Goal: Contribute content: Add original content to the website for others to see

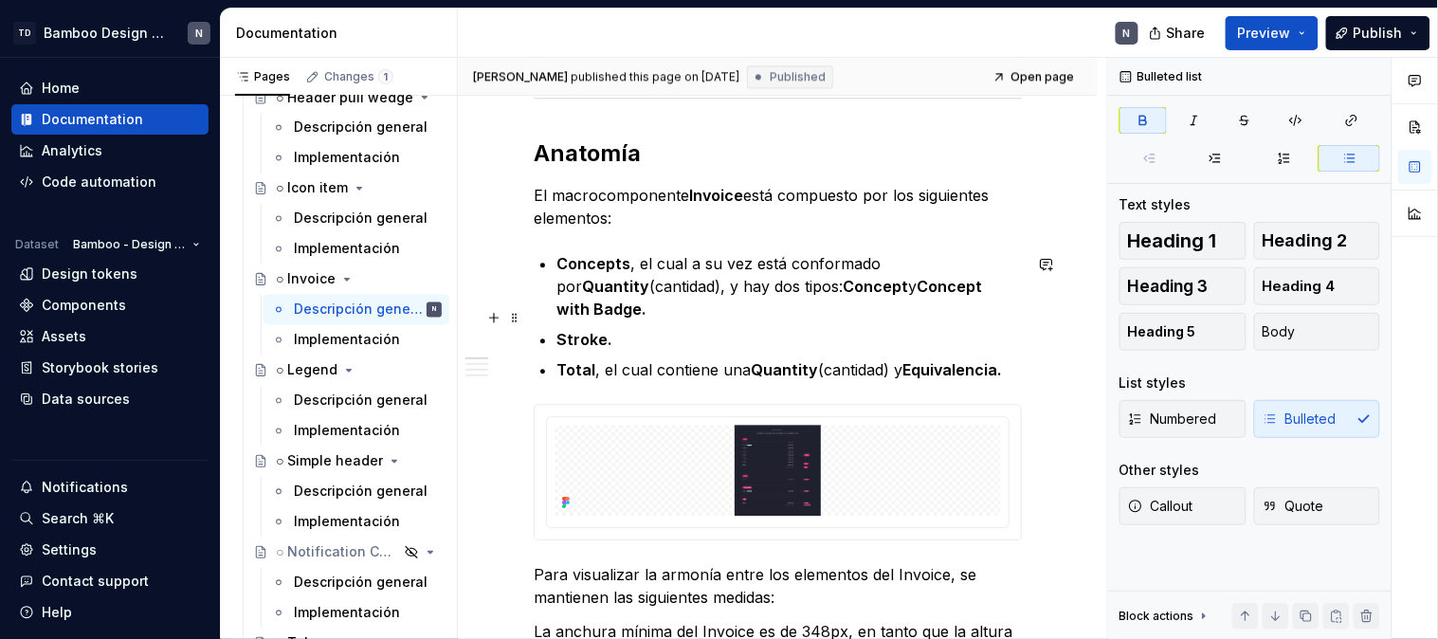
scroll to position [1263, 0]
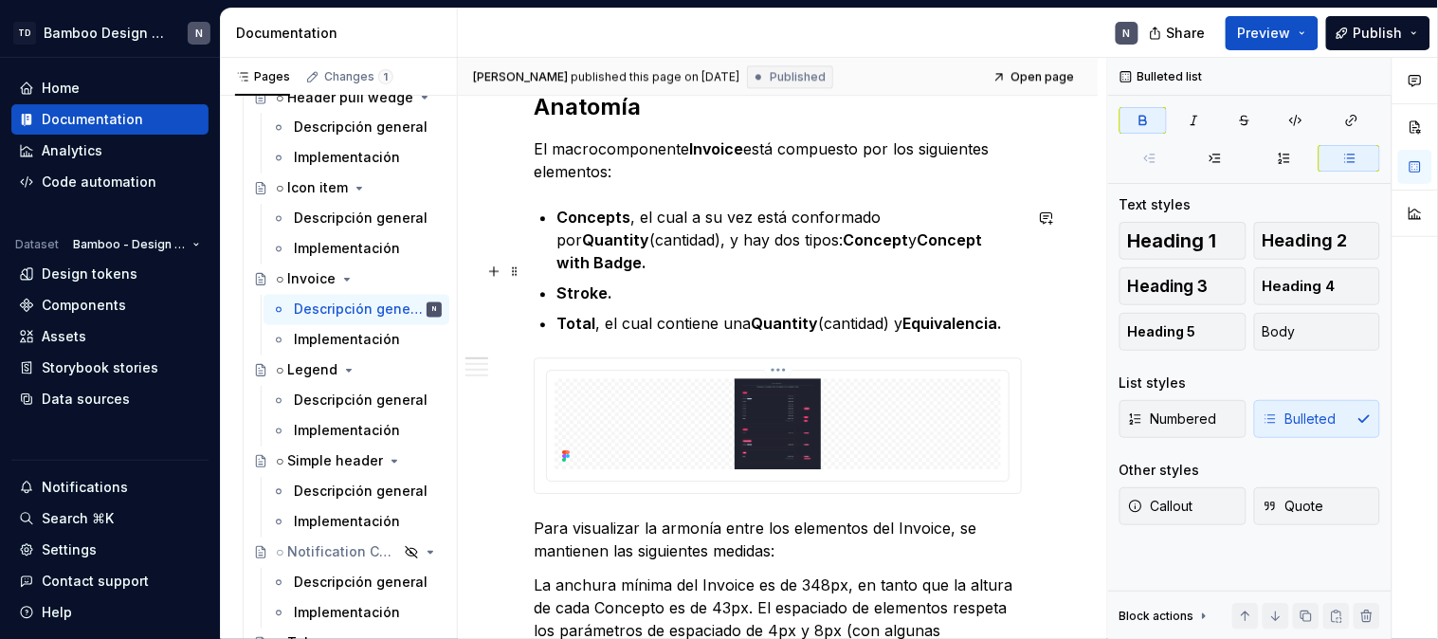
type textarea "*"
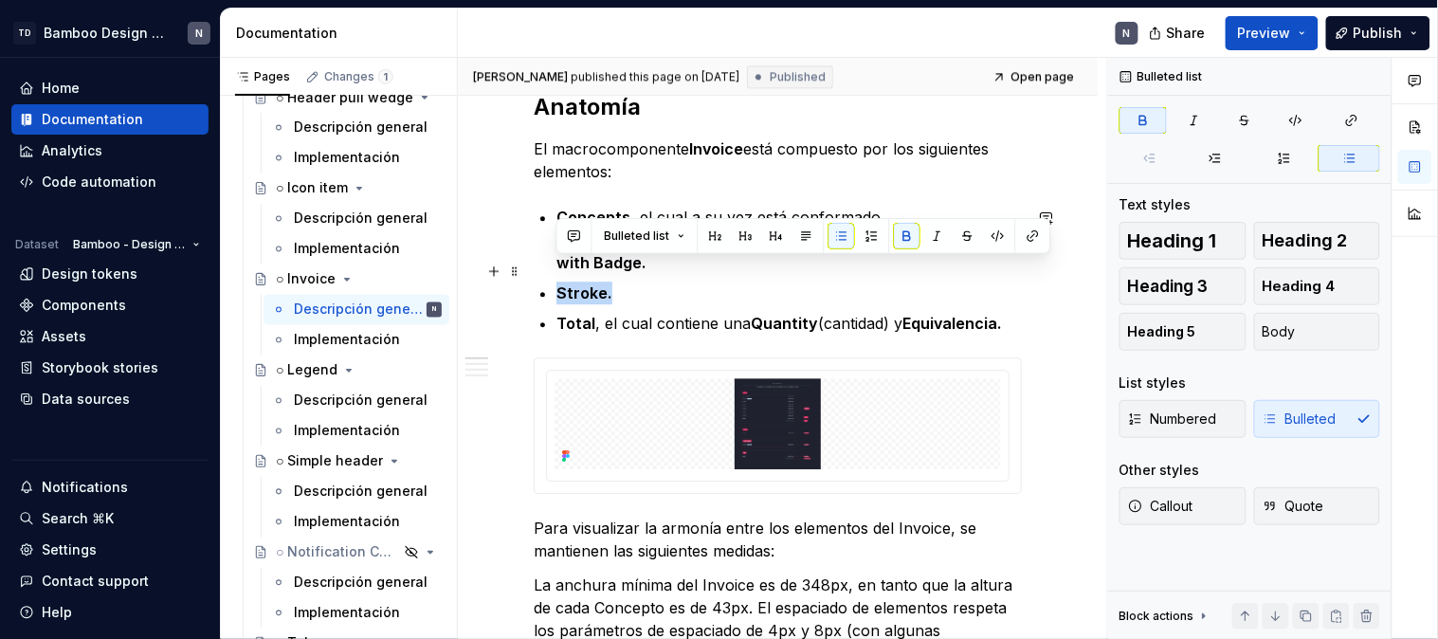
drag, startPoint x: 614, startPoint y: 275, endPoint x: 559, endPoint y: 275, distance: 55.0
click at [559, 281] on p "Stroke." at bounding box center [788, 292] width 465 height 23
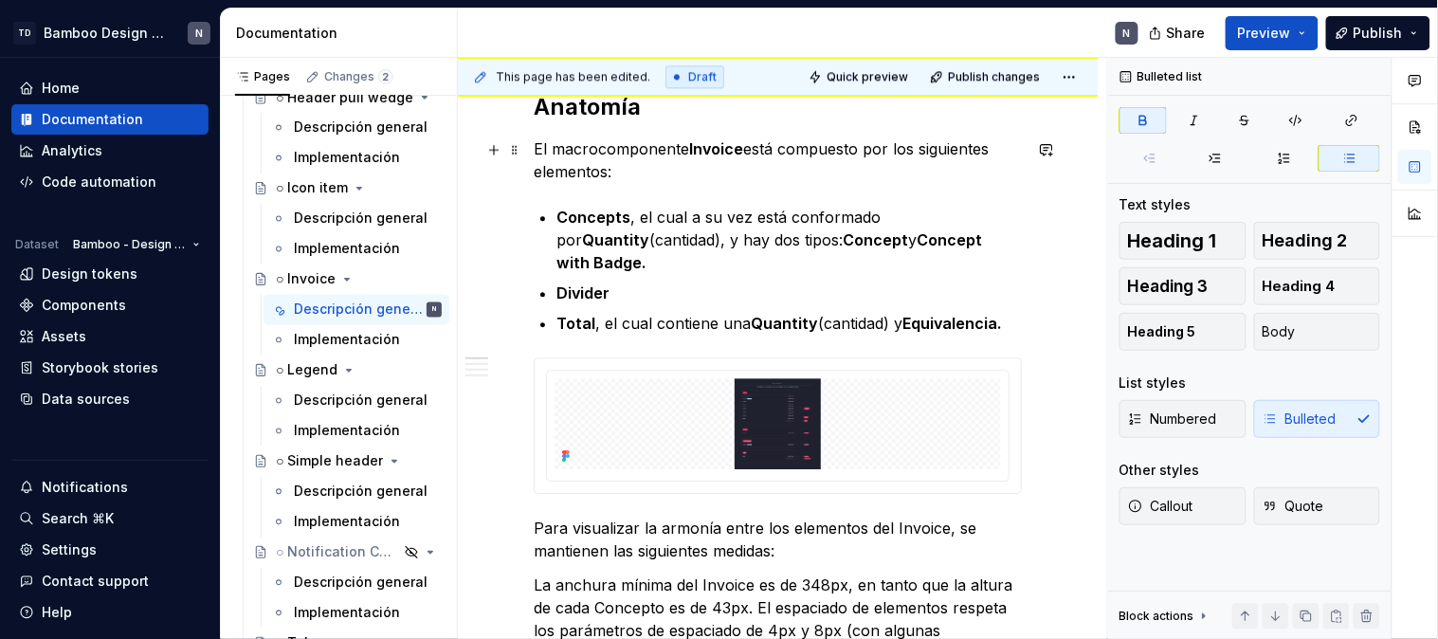
click at [547, 152] on p "El macrocomponente Invoice está compuesto por los siguientes elementos:" at bounding box center [778, 159] width 488 height 45
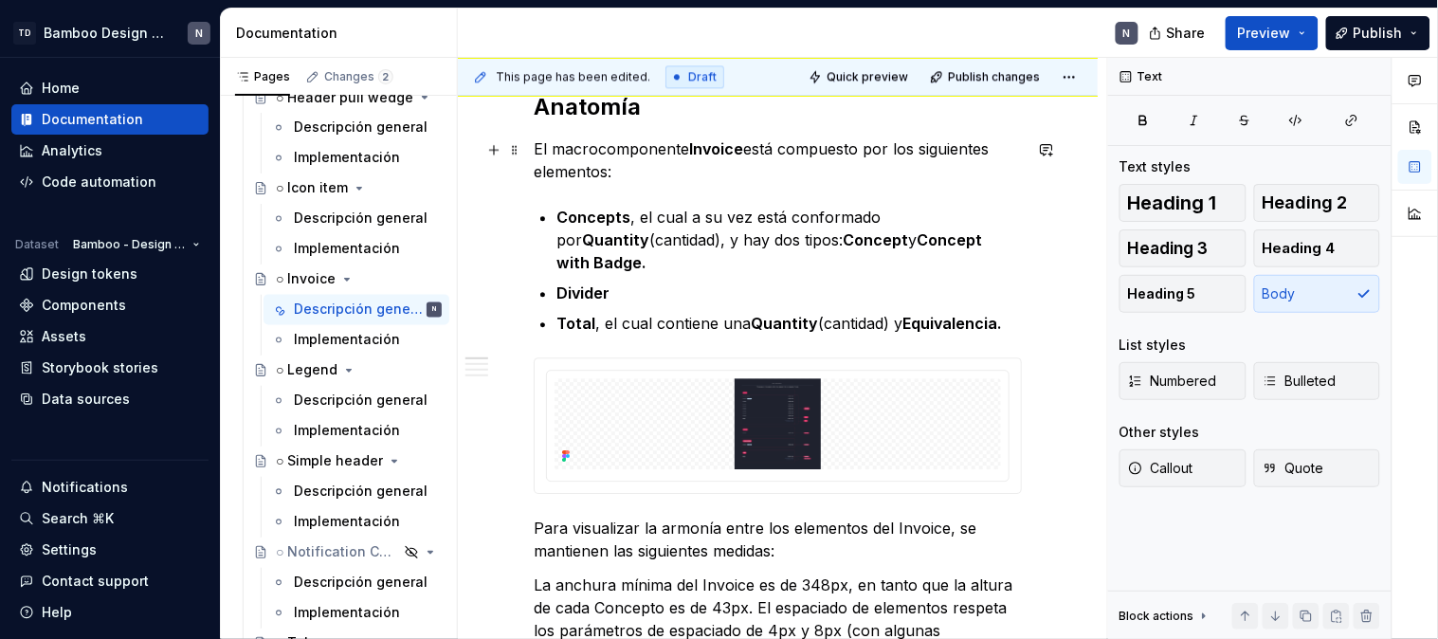
click at [535, 154] on p "El macrocomponente Invoice está compuesto por los siguientes elementos:" at bounding box center [778, 159] width 488 height 45
click at [864, 152] on p "El macrocomponente Invoice está compuesto por los siguientes elementos:" at bounding box center [778, 159] width 488 height 45
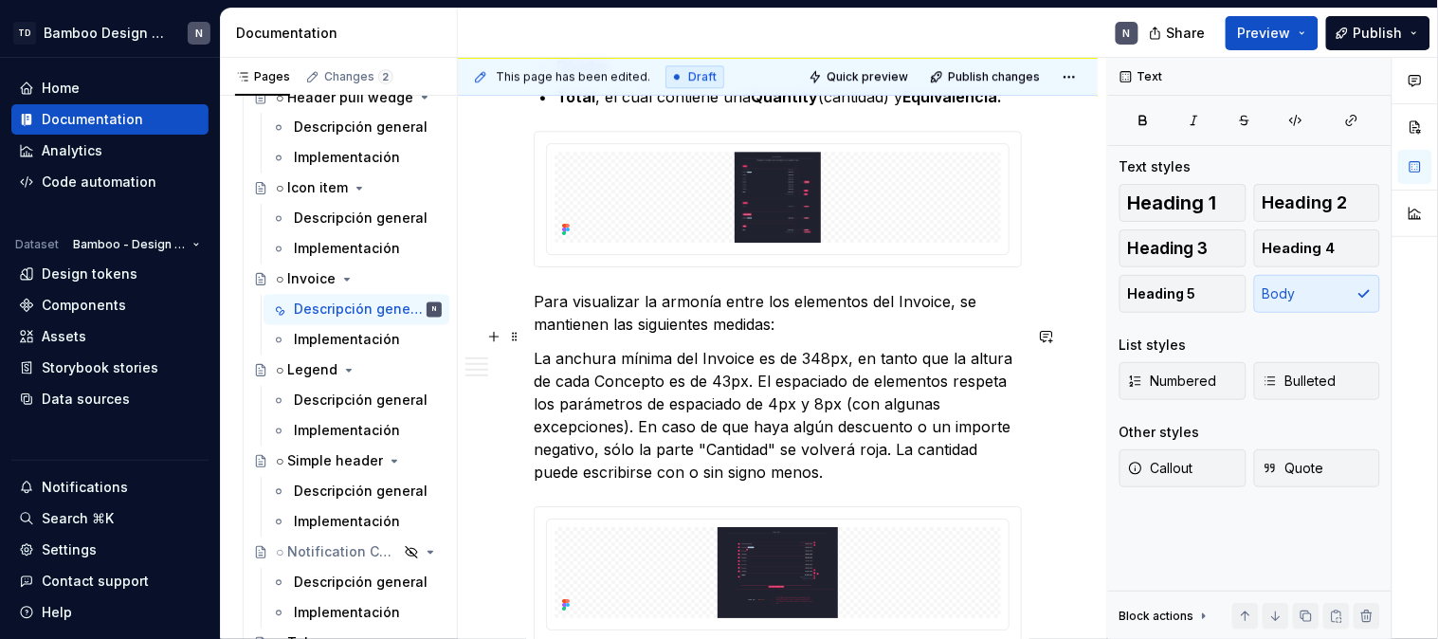
scroll to position [1461, 0]
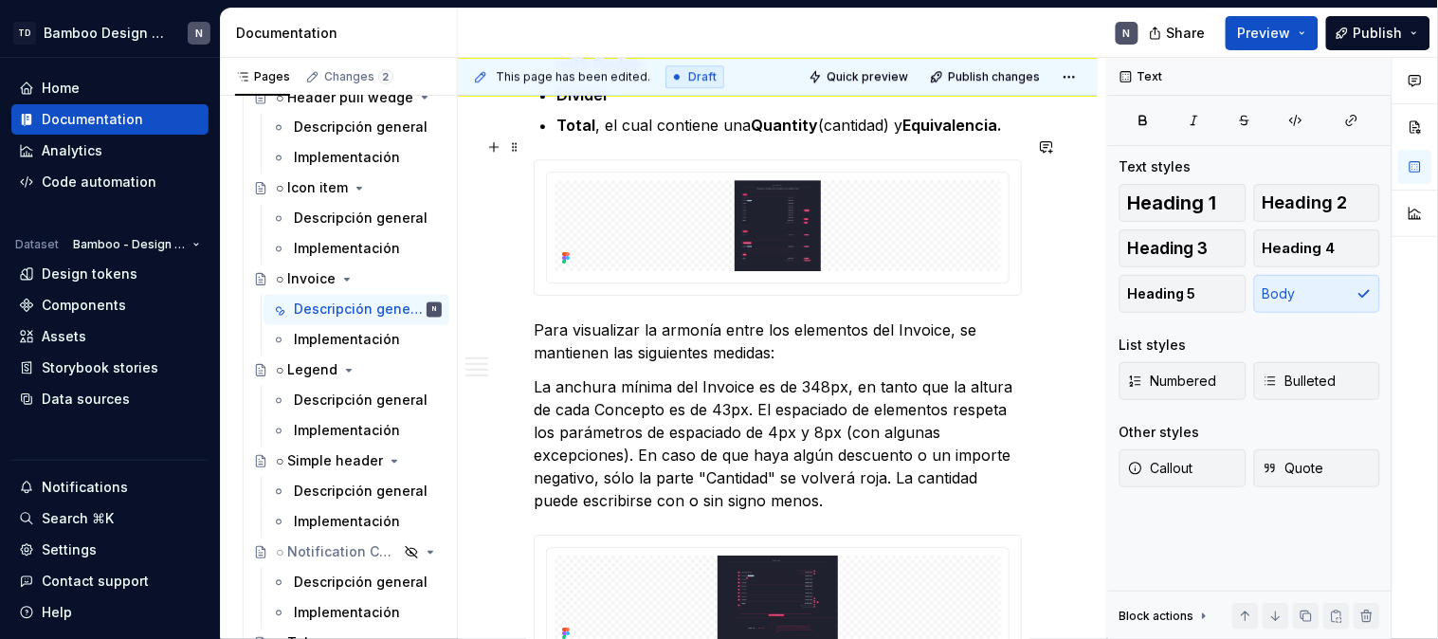
click at [1057, 259] on div "**********" at bounding box center [778, 326] width 640 height 2919
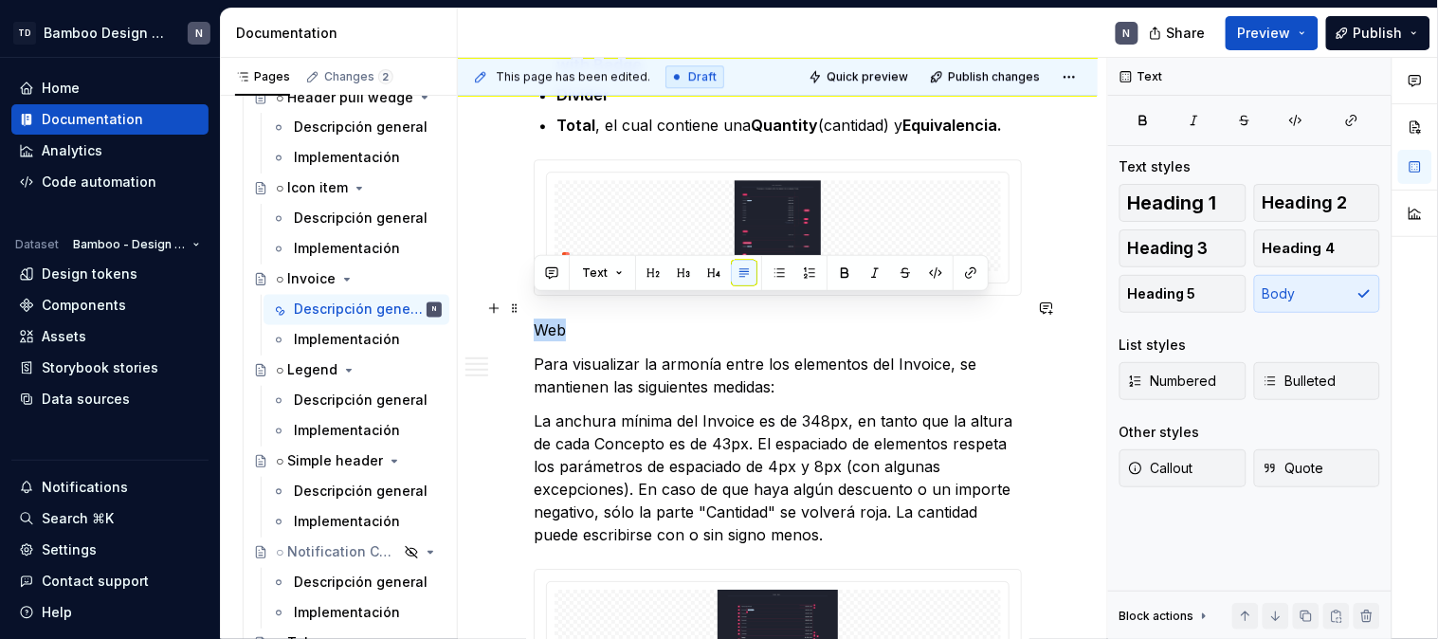
drag, startPoint x: 545, startPoint y: 313, endPoint x: 534, endPoint y: 313, distance: 11.4
click at [534, 318] on p "Web" at bounding box center [778, 329] width 488 height 23
click at [1268, 246] on span "Heading 4" at bounding box center [1298, 248] width 73 height 19
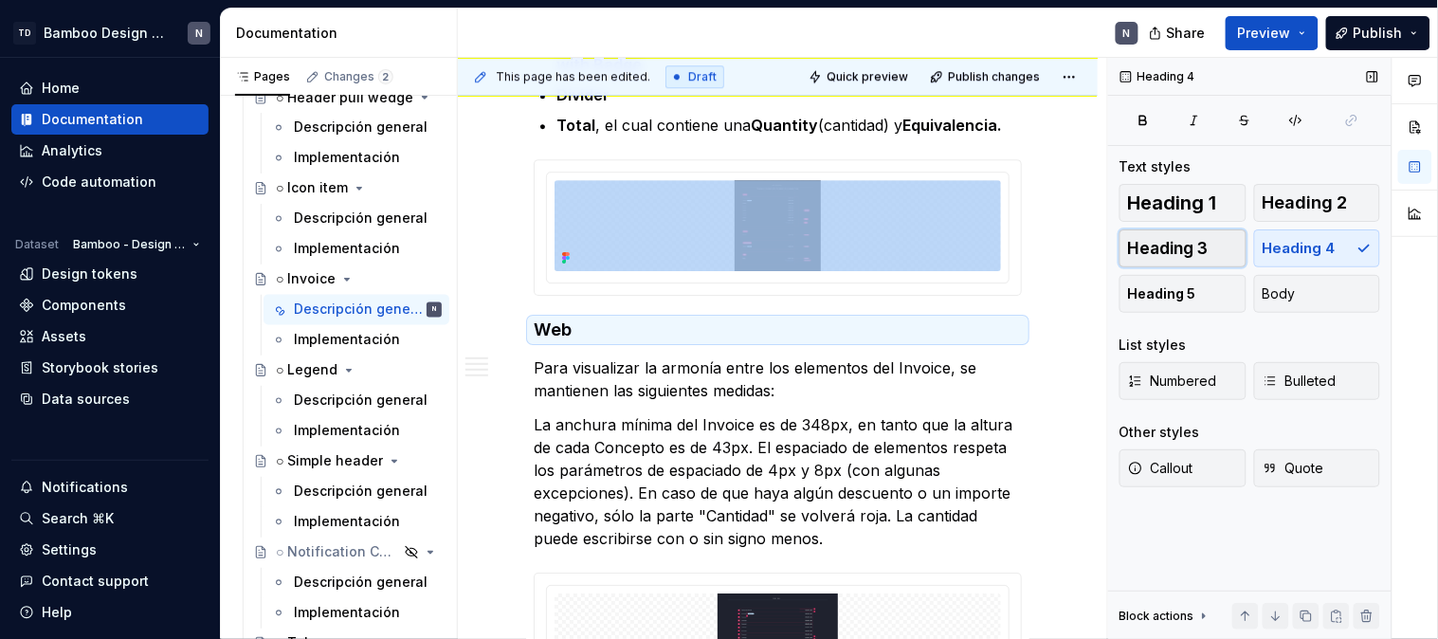
click at [1214, 245] on button "Heading 3" at bounding box center [1182, 248] width 127 height 38
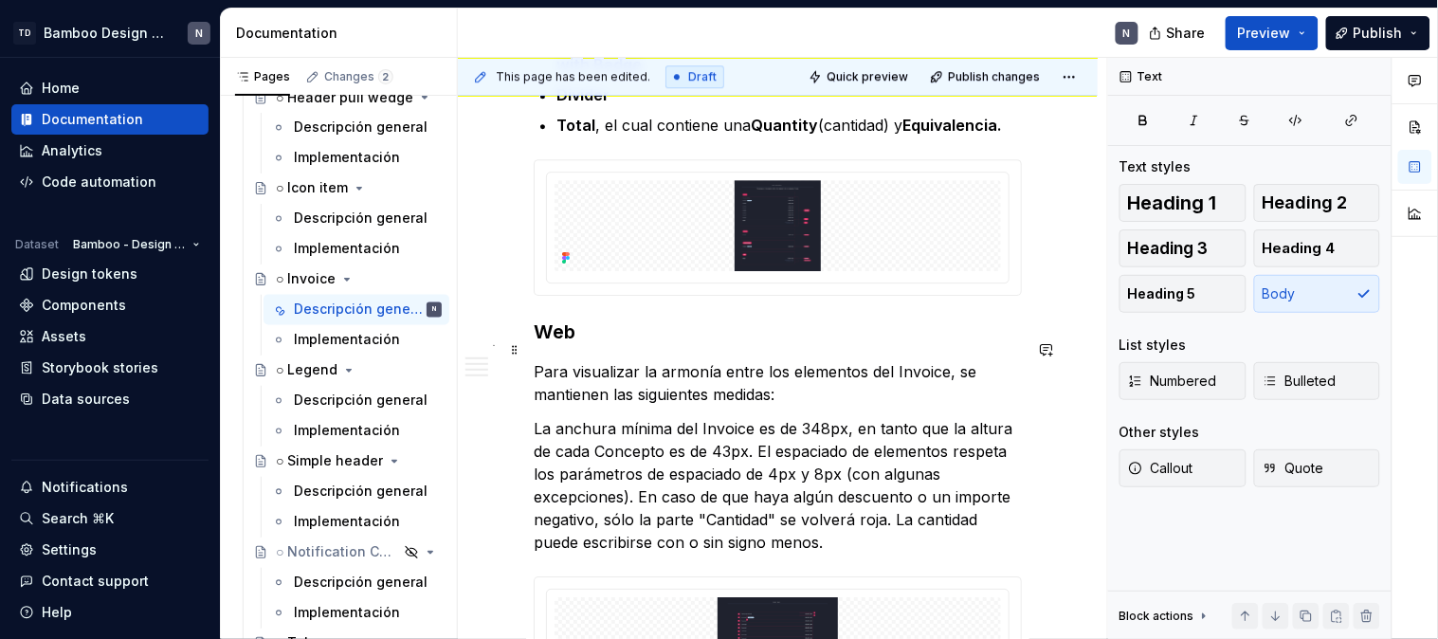
click at [742, 360] on p "Para visualizar la armonía entre los elementos del Invoice, se mantienen las si…" at bounding box center [778, 382] width 488 height 45
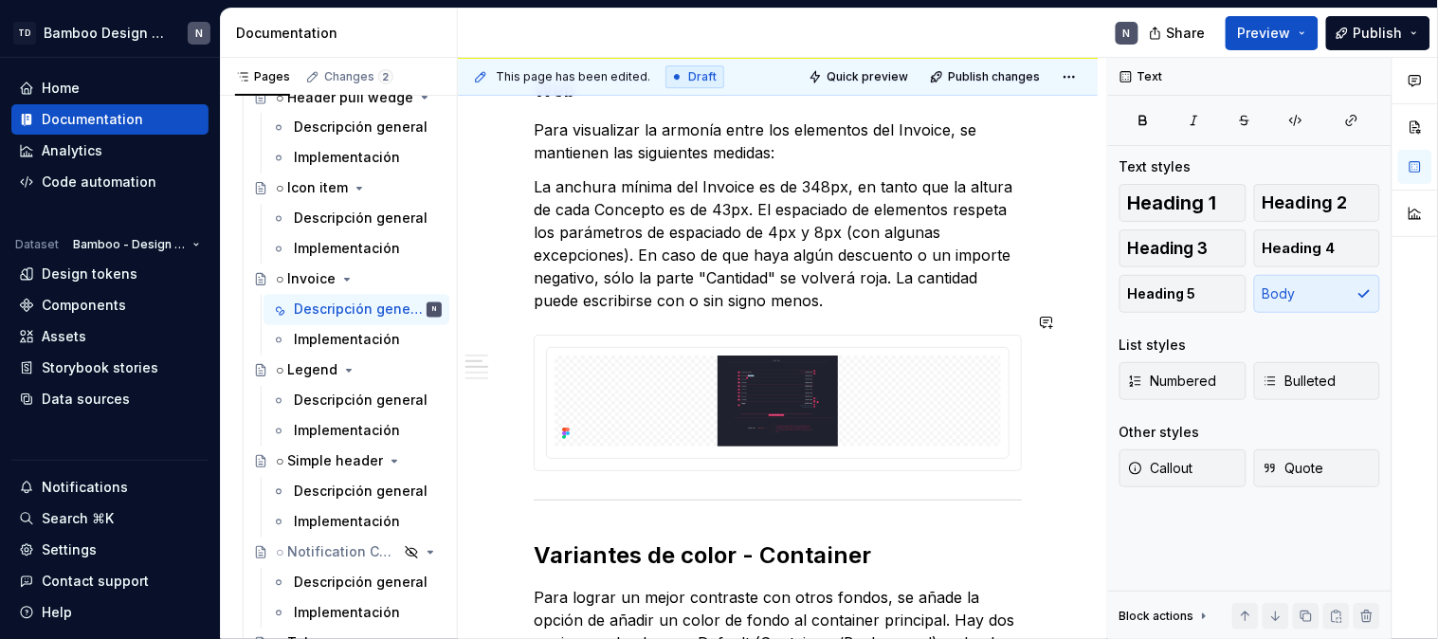
scroll to position [1672, 0]
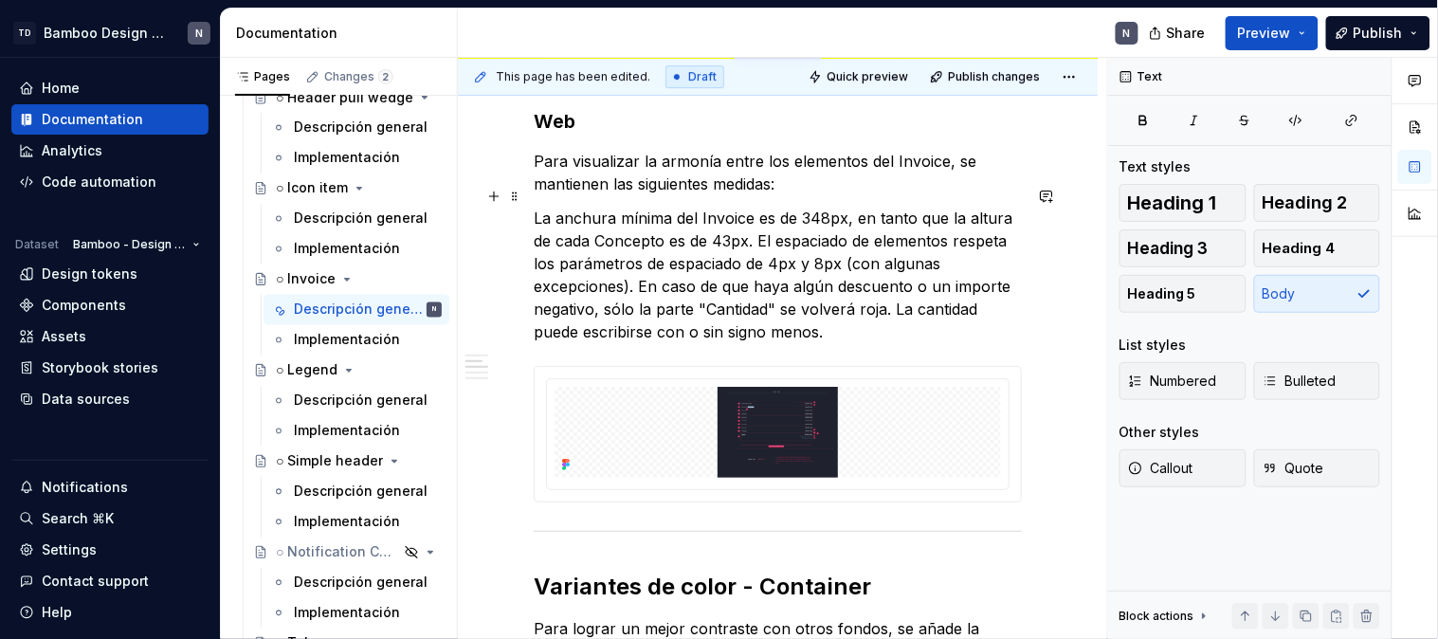
click at [895, 318] on p "La anchura mínima del Invoice es de 348px, en tanto que la altura de cada Conce…" at bounding box center [778, 275] width 488 height 136
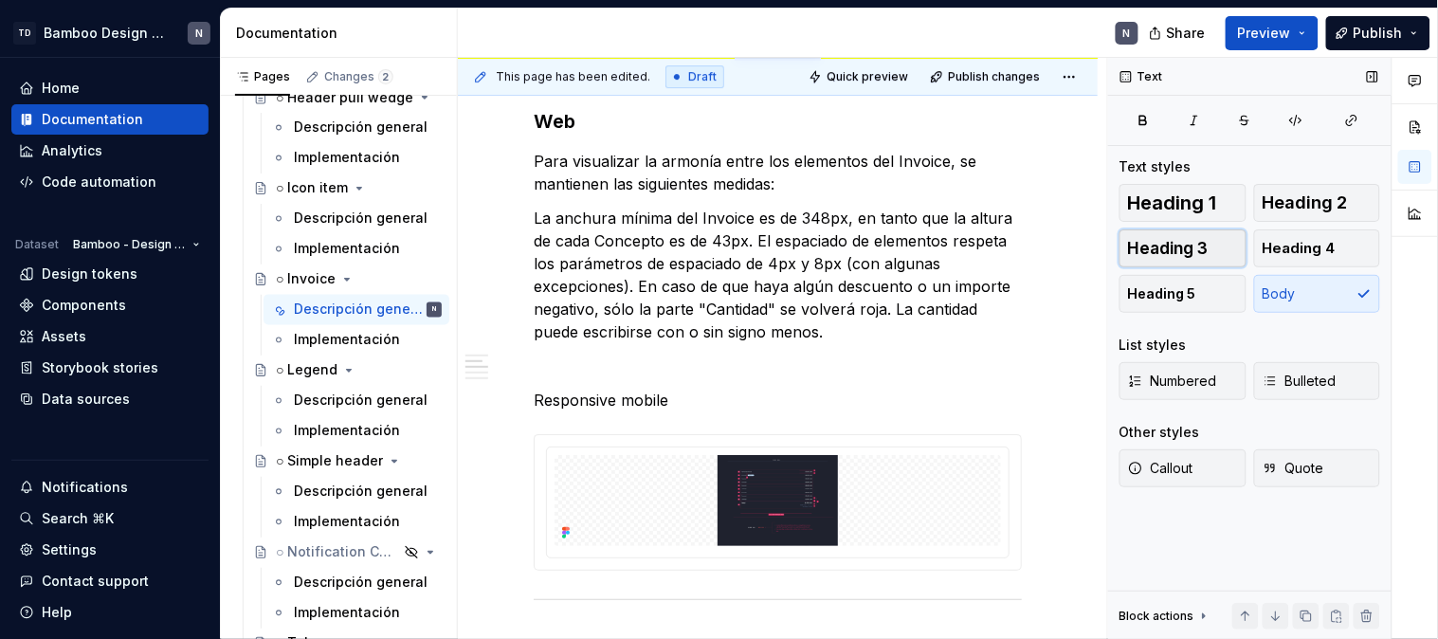
click at [1197, 254] on span "Heading 3" at bounding box center [1168, 248] width 81 height 19
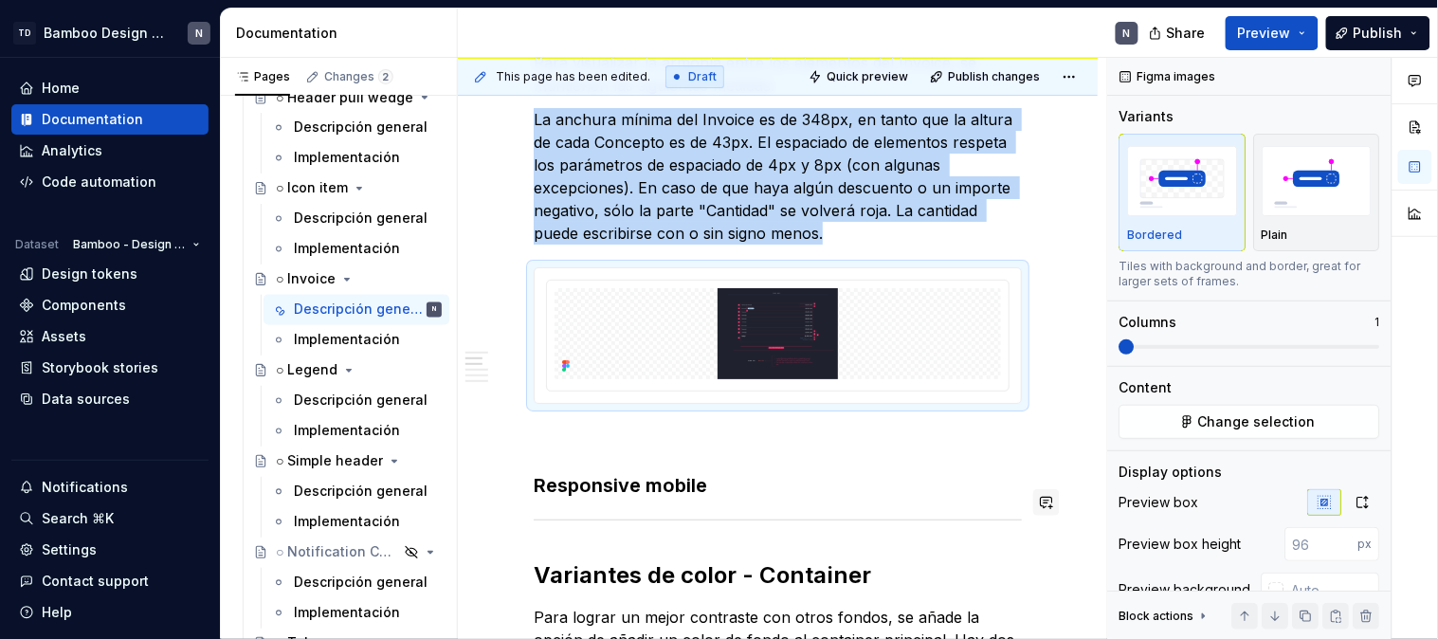
scroll to position [1621, 0]
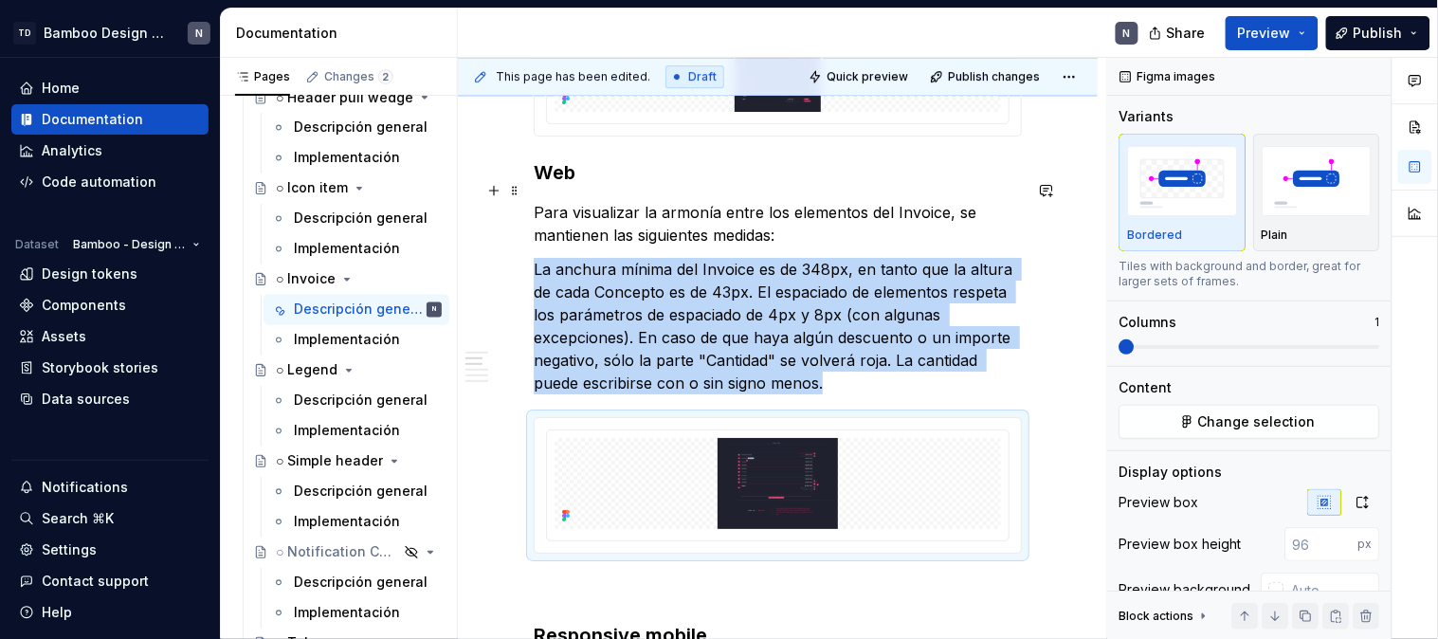
click at [537, 201] on p "Para visualizar la armonía entre los elementos del Invoice, se mantienen las si…" at bounding box center [778, 223] width 488 height 45
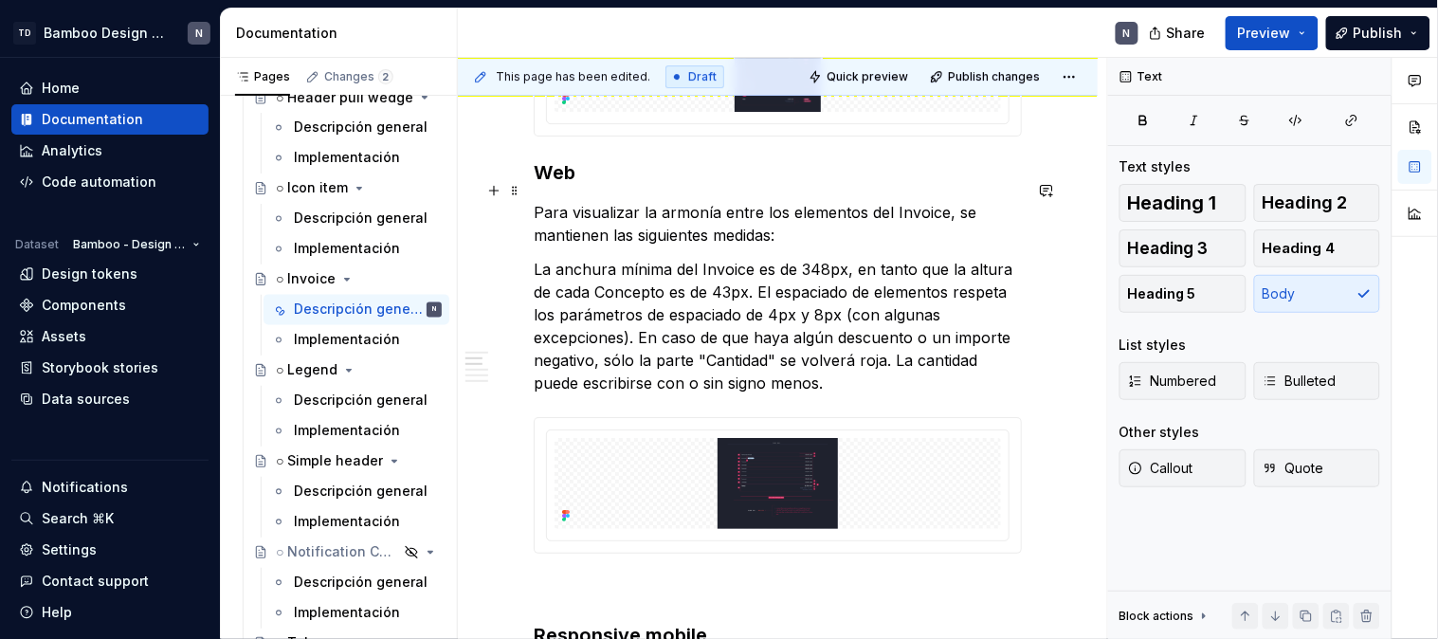
click at [940, 201] on p "Para visualizar la armonía entre los elementos del Invoice, se mantienen las si…" at bounding box center [778, 223] width 488 height 45
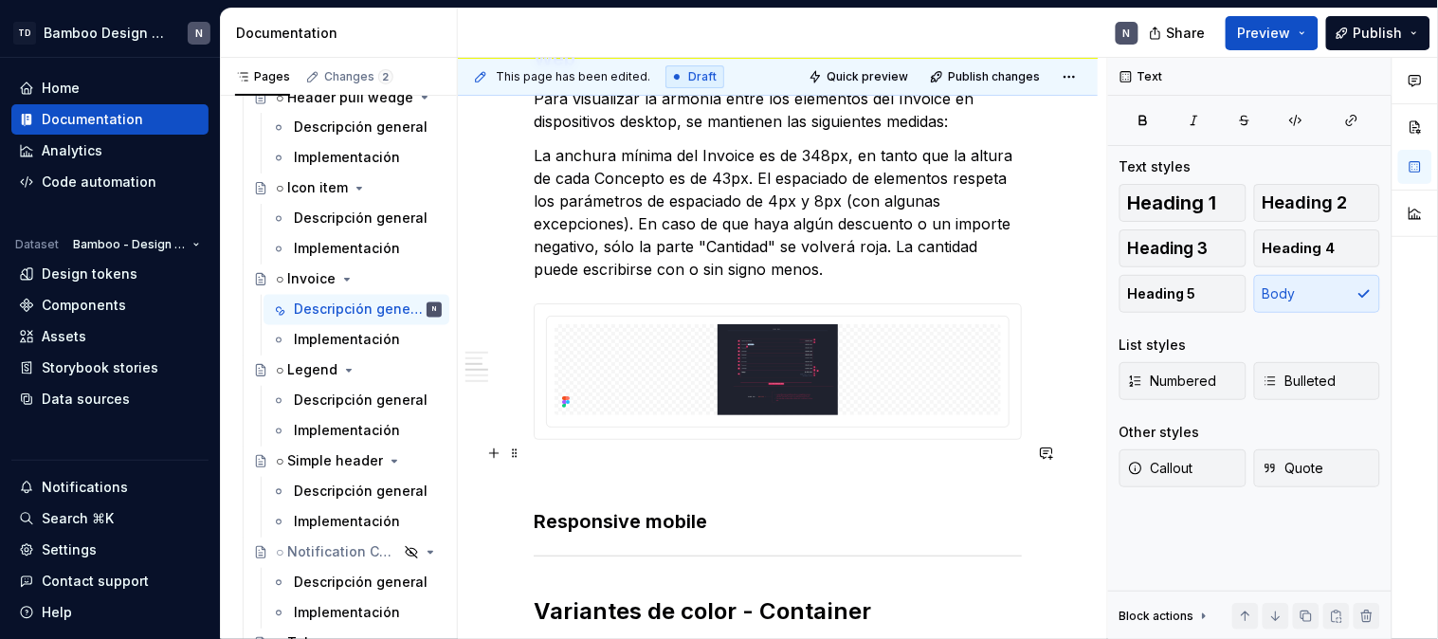
scroll to position [1726, 0]
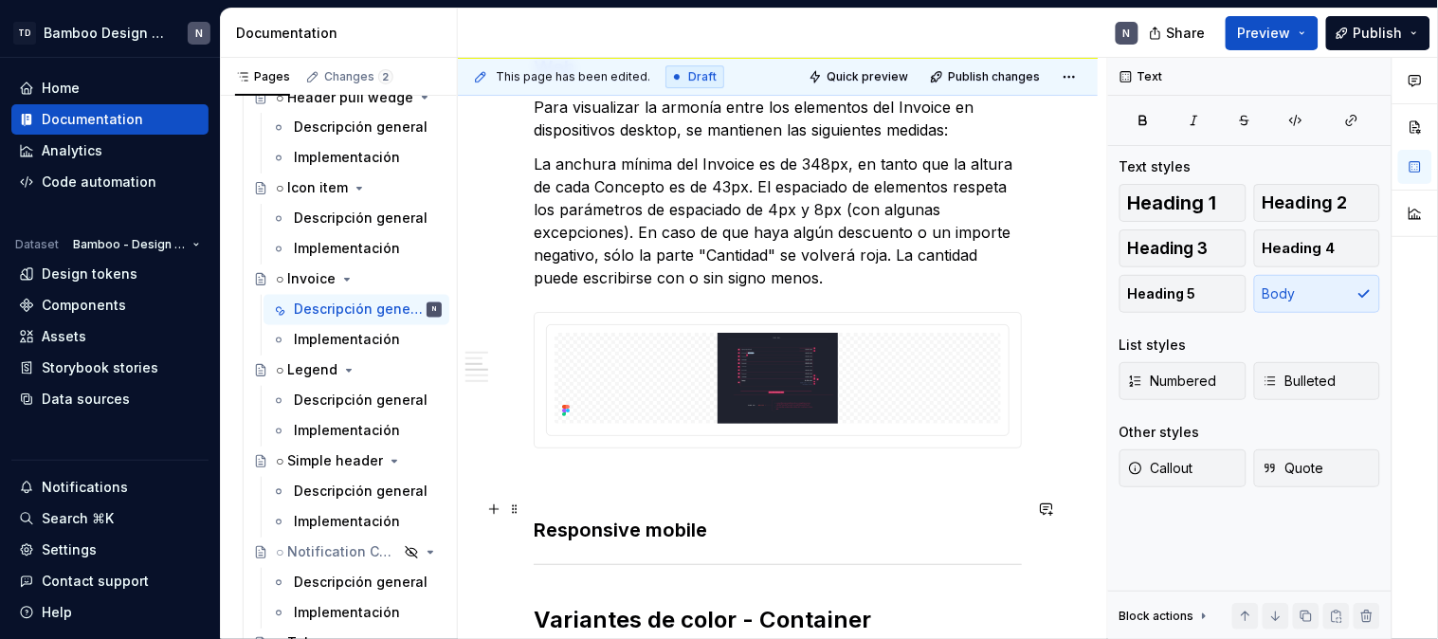
click at [759, 517] on h3 "Responsive mobile" at bounding box center [778, 530] width 488 height 27
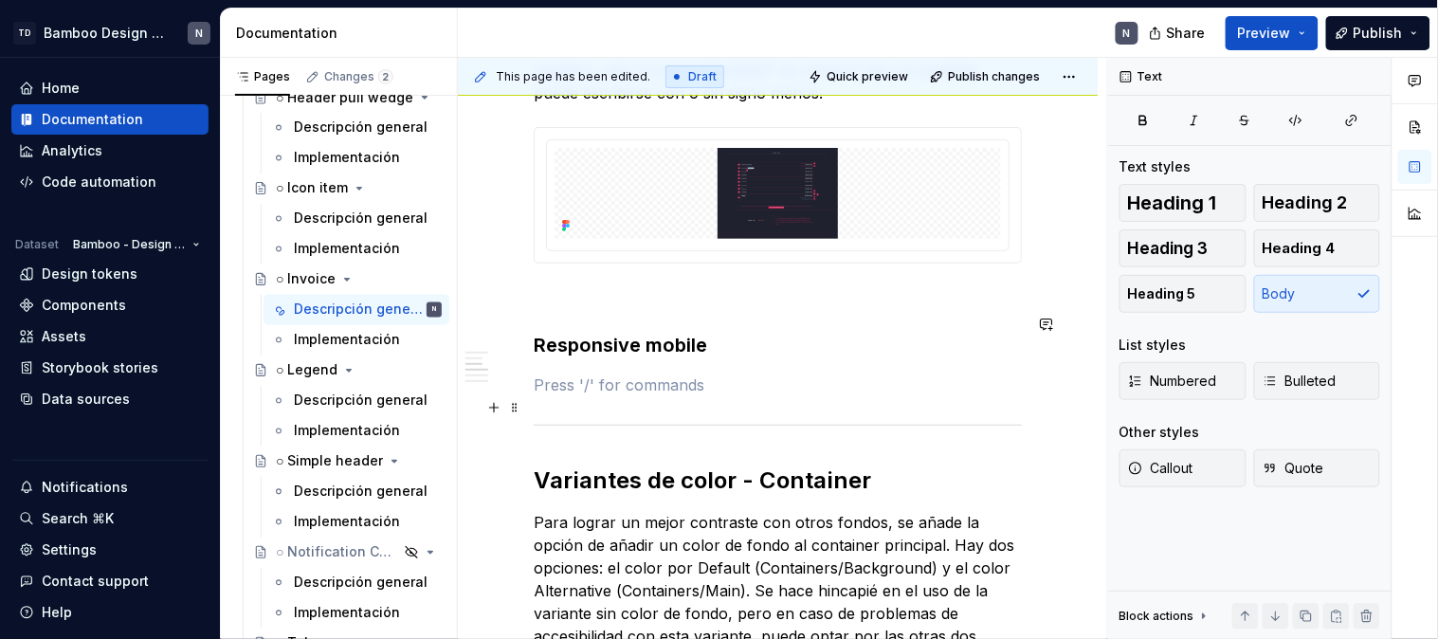
scroll to position [1936, 0]
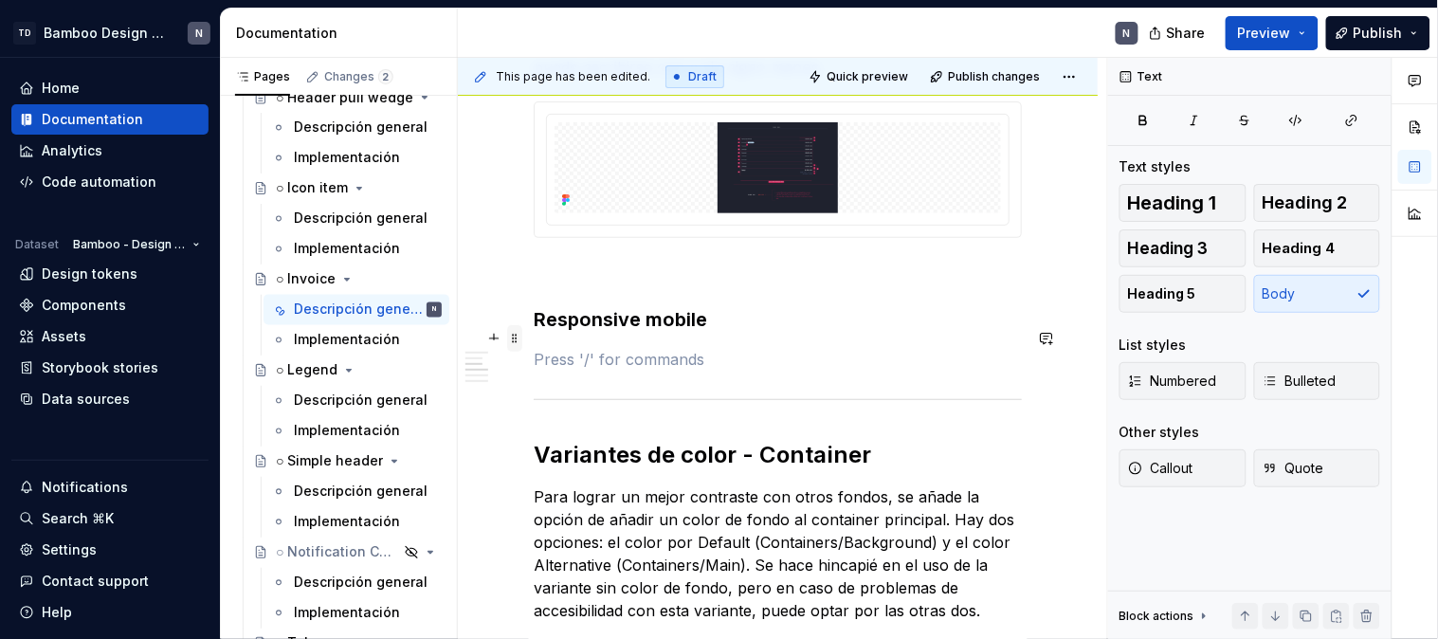
click at [513, 334] on span at bounding box center [514, 338] width 15 height 27
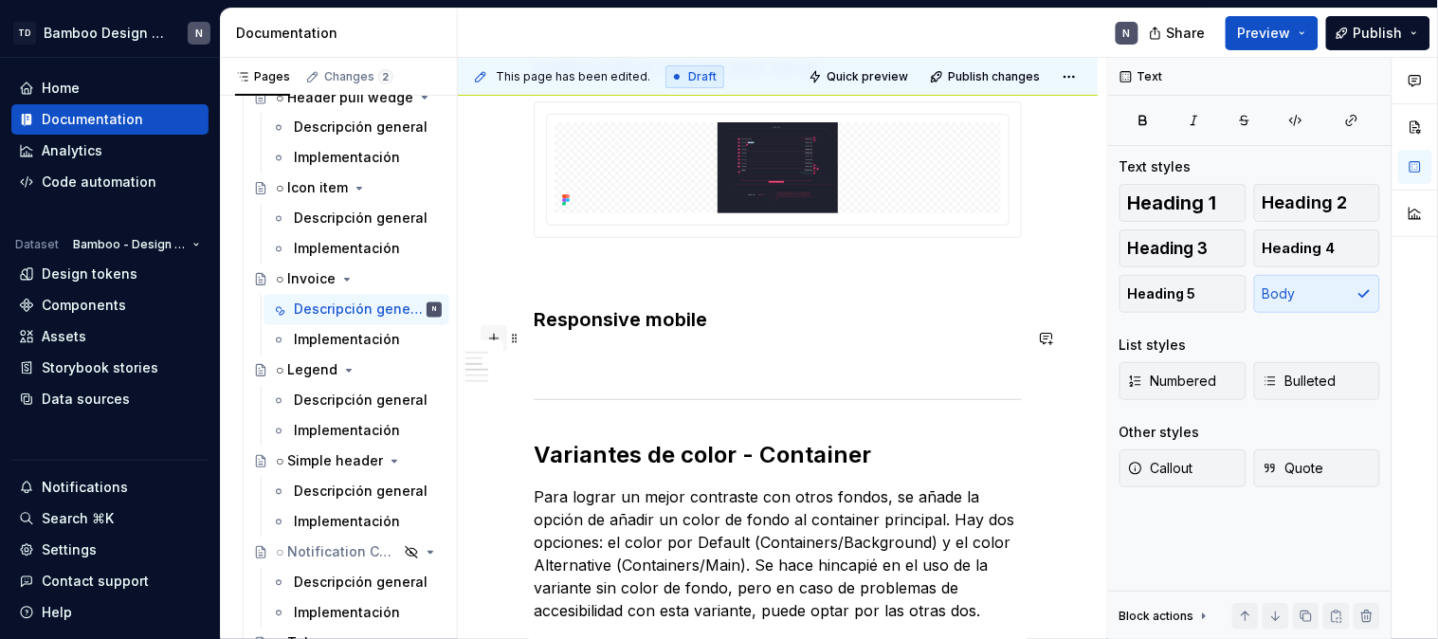
click at [498, 335] on button "button" at bounding box center [493, 338] width 27 height 27
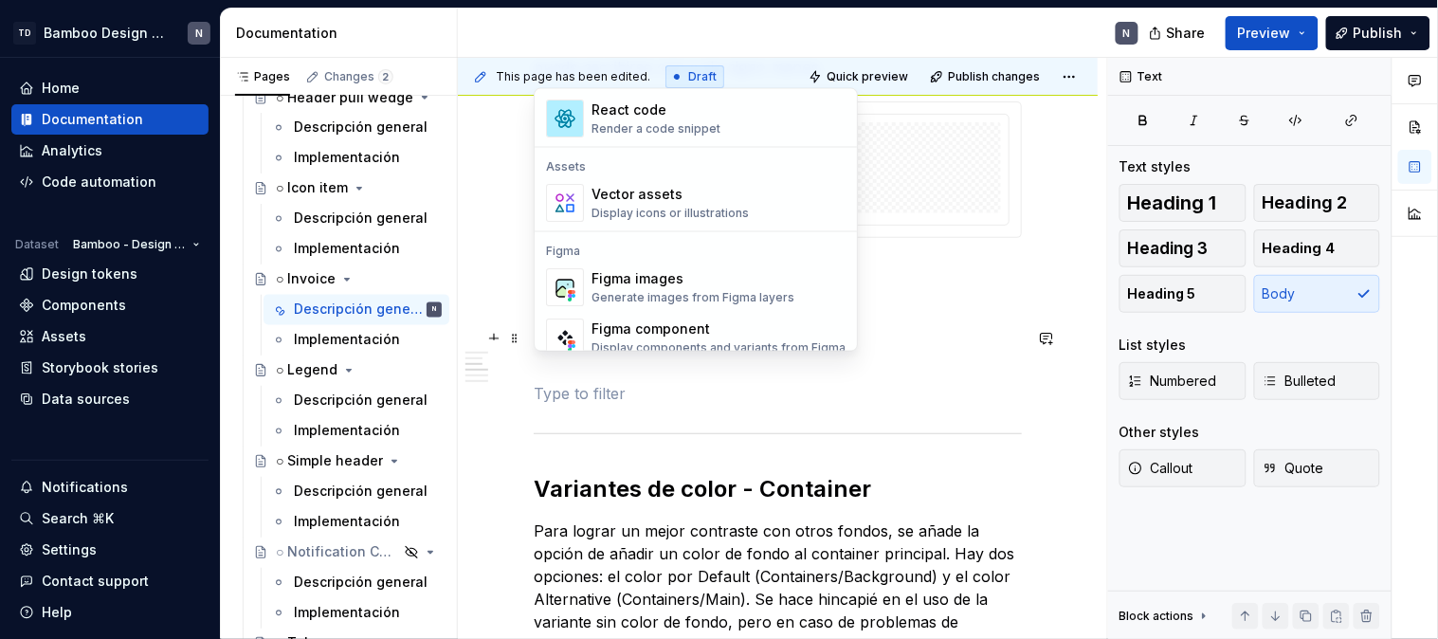
scroll to position [1684, 0]
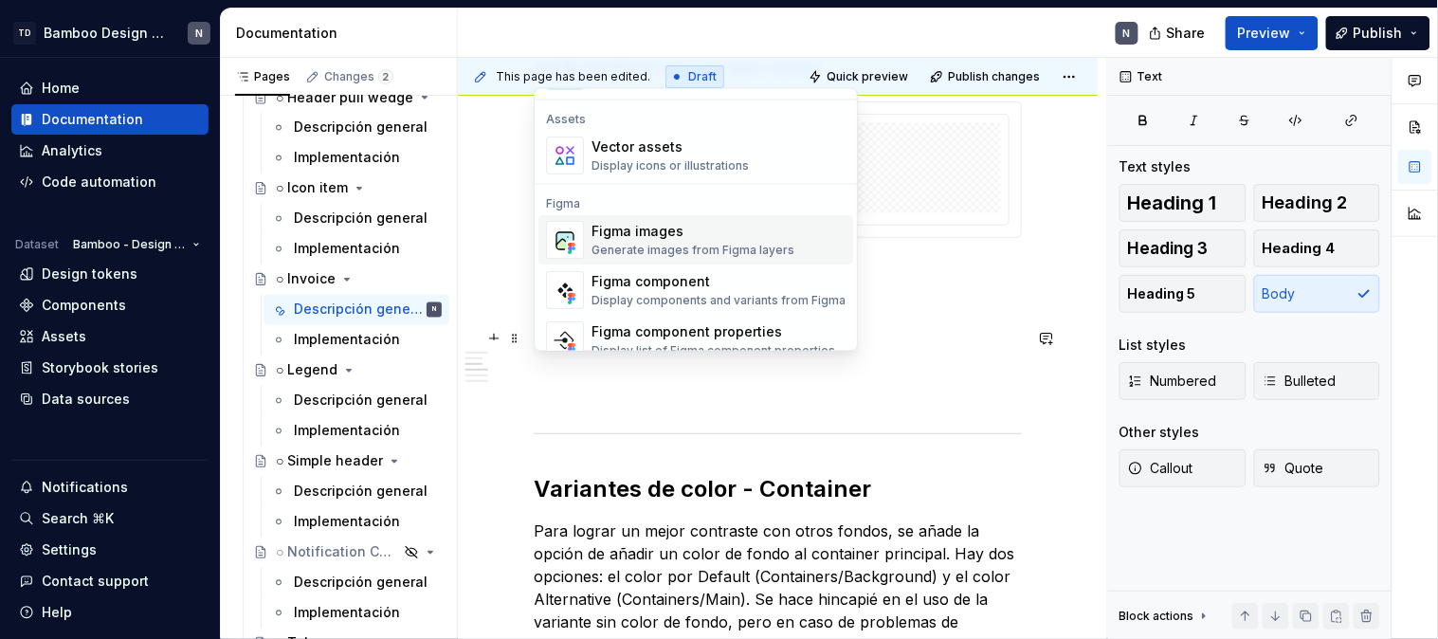
click at [686, 223] on div "Figma images" at bounding box center [692, 231] width 203 height 19
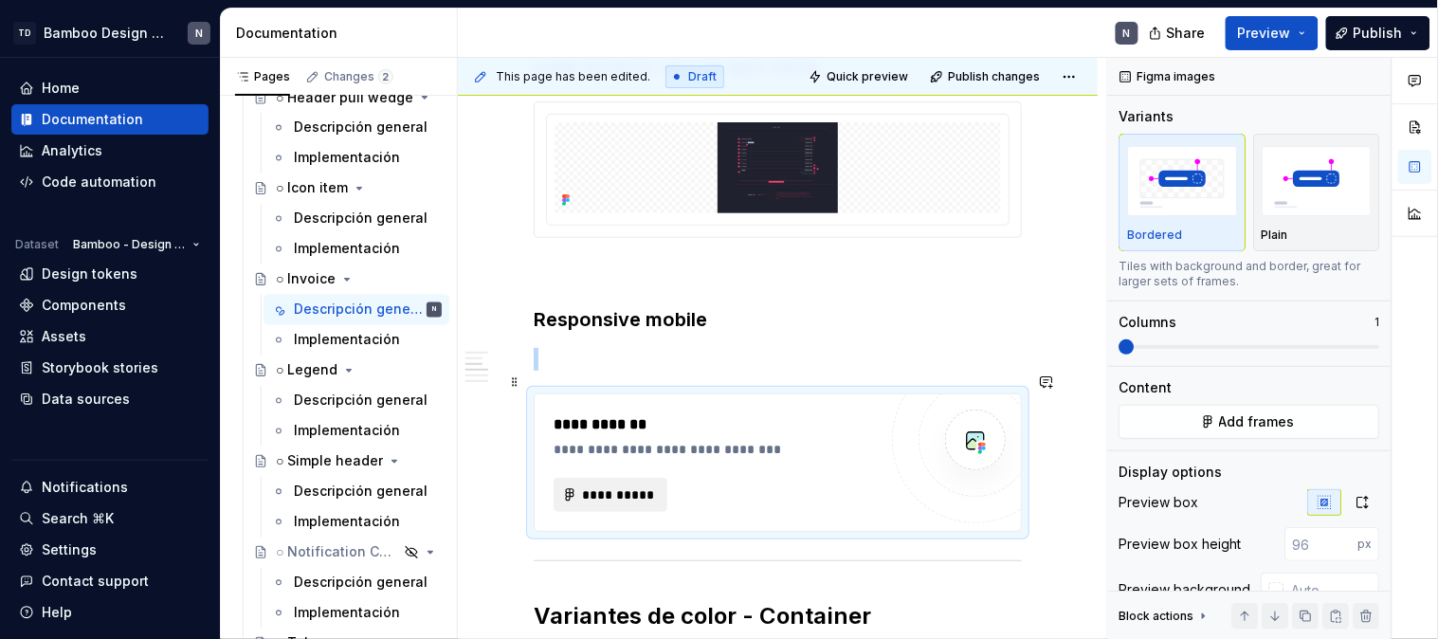
click at [644, 478] on button "**********" at bounding box center [610, 495] width 114 height 34
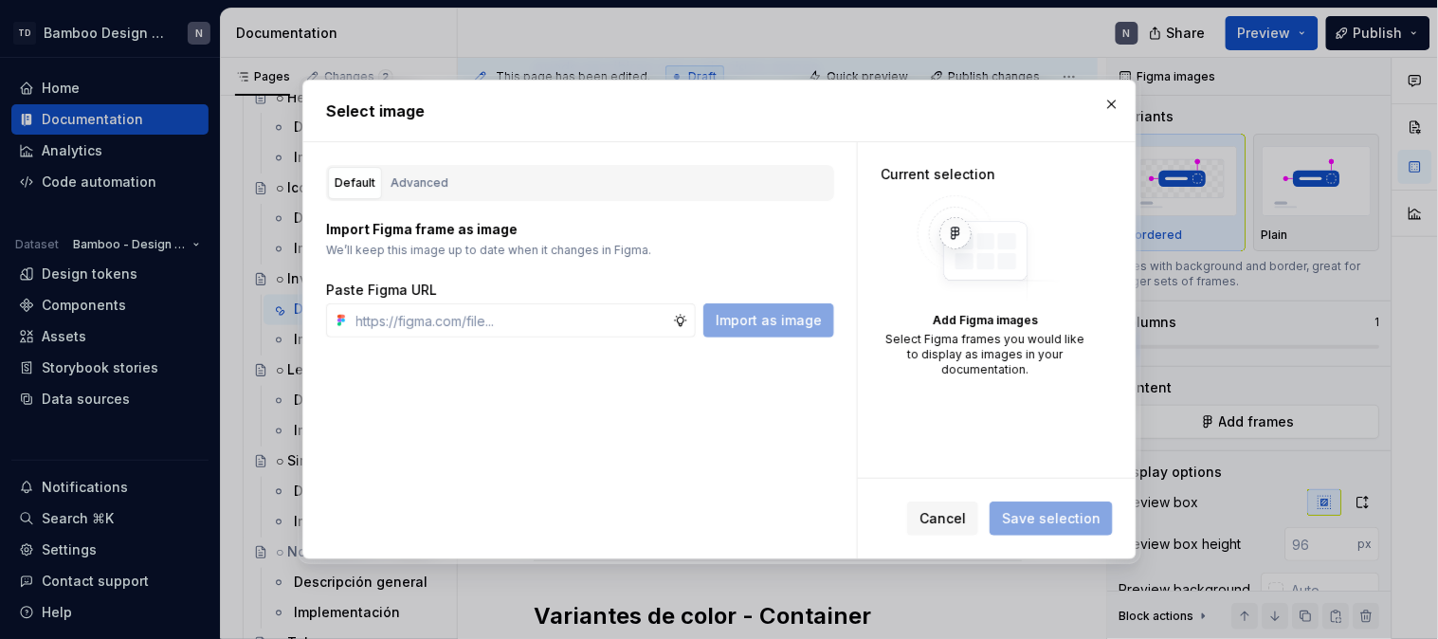
type textarea "*"
type input "[URL][DOMAIN_NAME]"
click at [823, 317] on button "Import as image" at bounding box center [768, 320] width 131 height 34
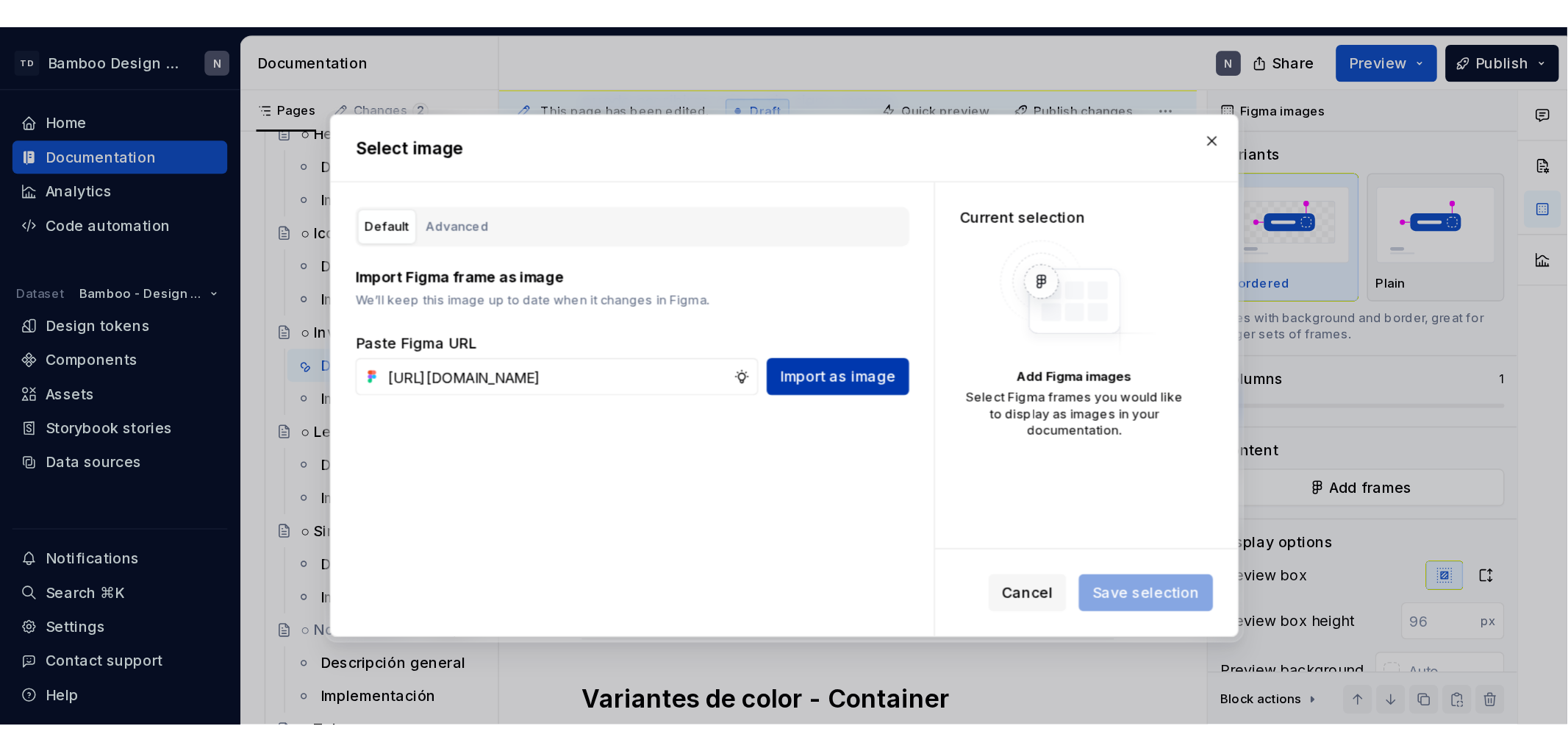
scroll to position [0, 0]
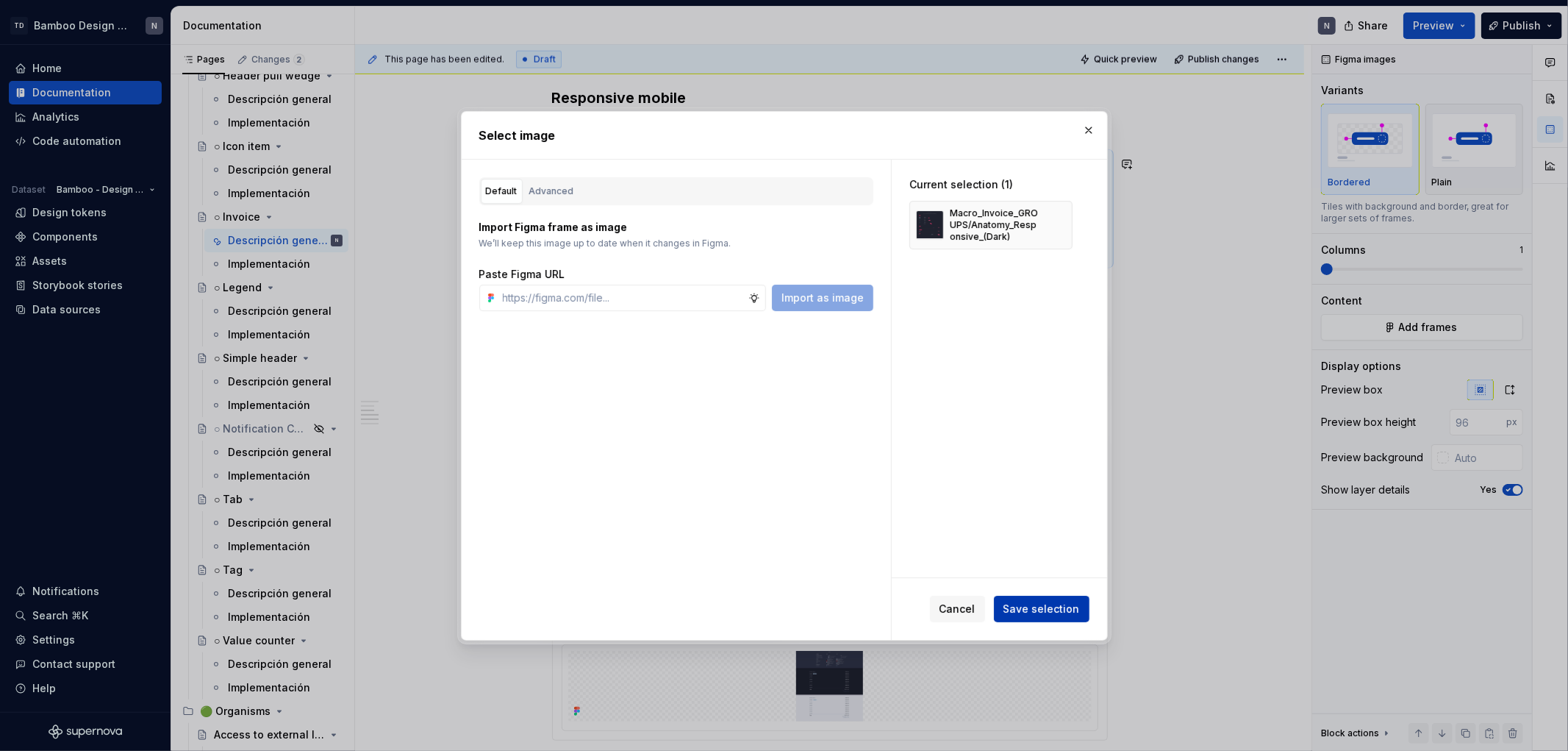
click at [1033, 495] on button "Save selection" at bounding box center [1041, 609] width 95 height 26
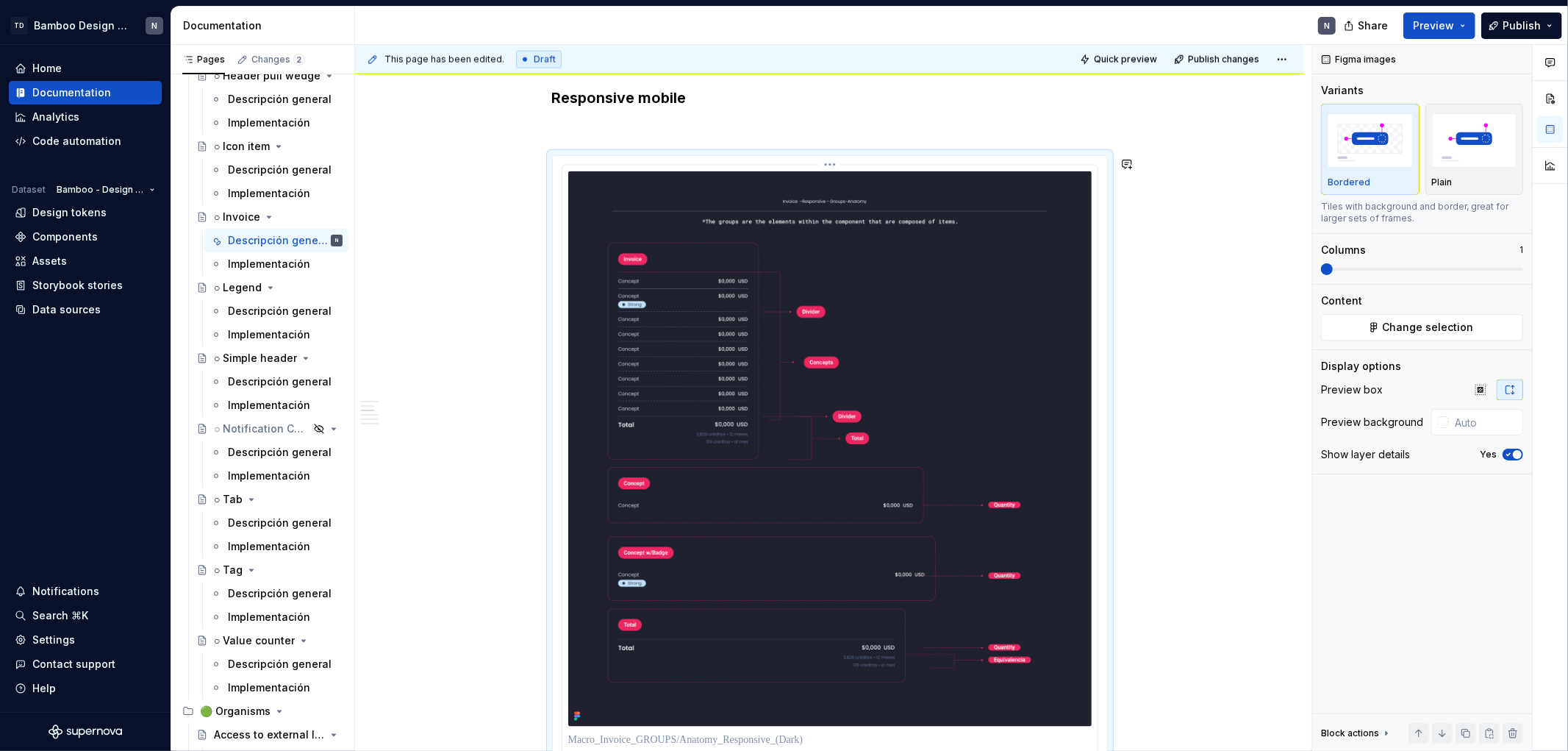
scroll to position [1535, 0]
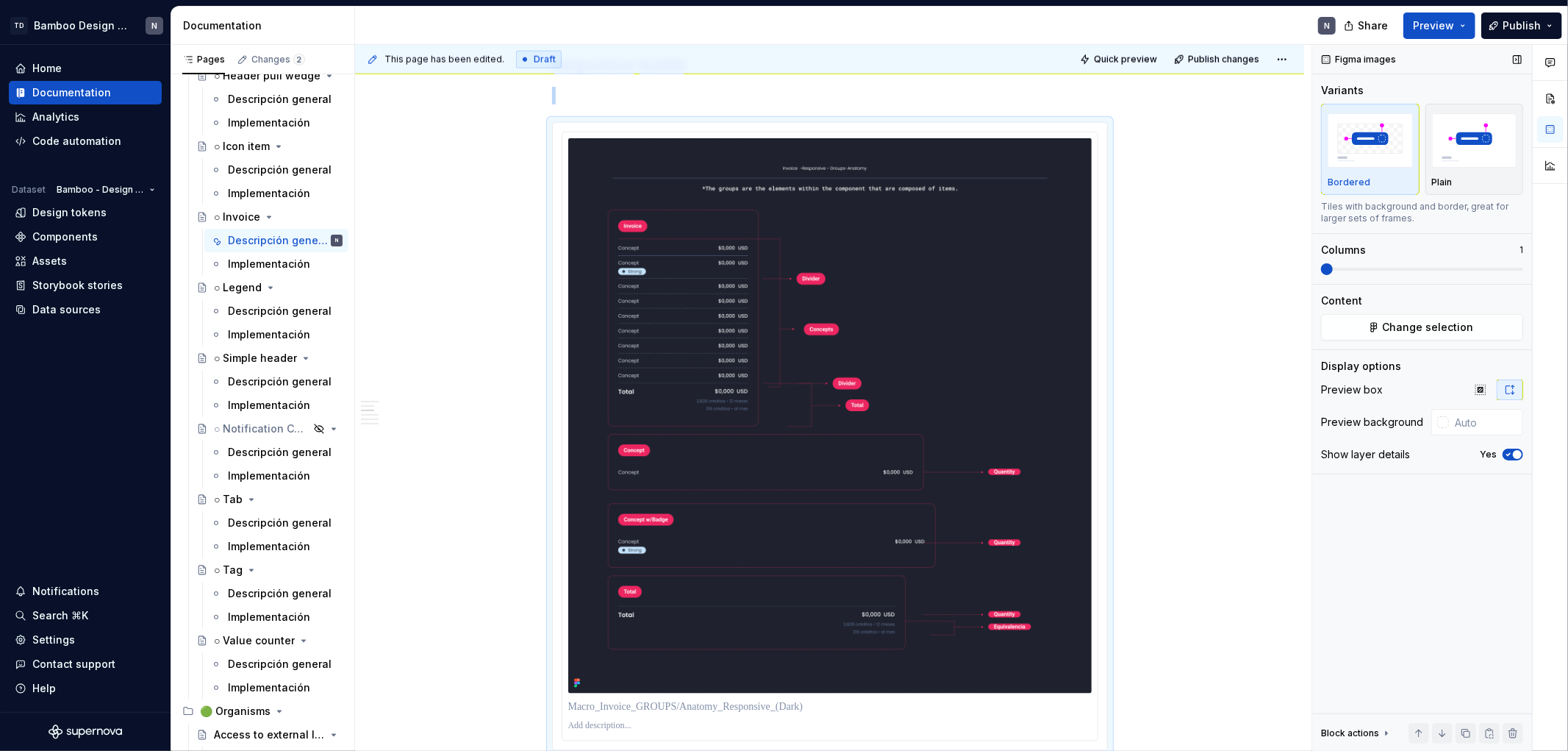
click at [1115, 454] on span "button" at bounding box center [1517, 454] width 9 height 9
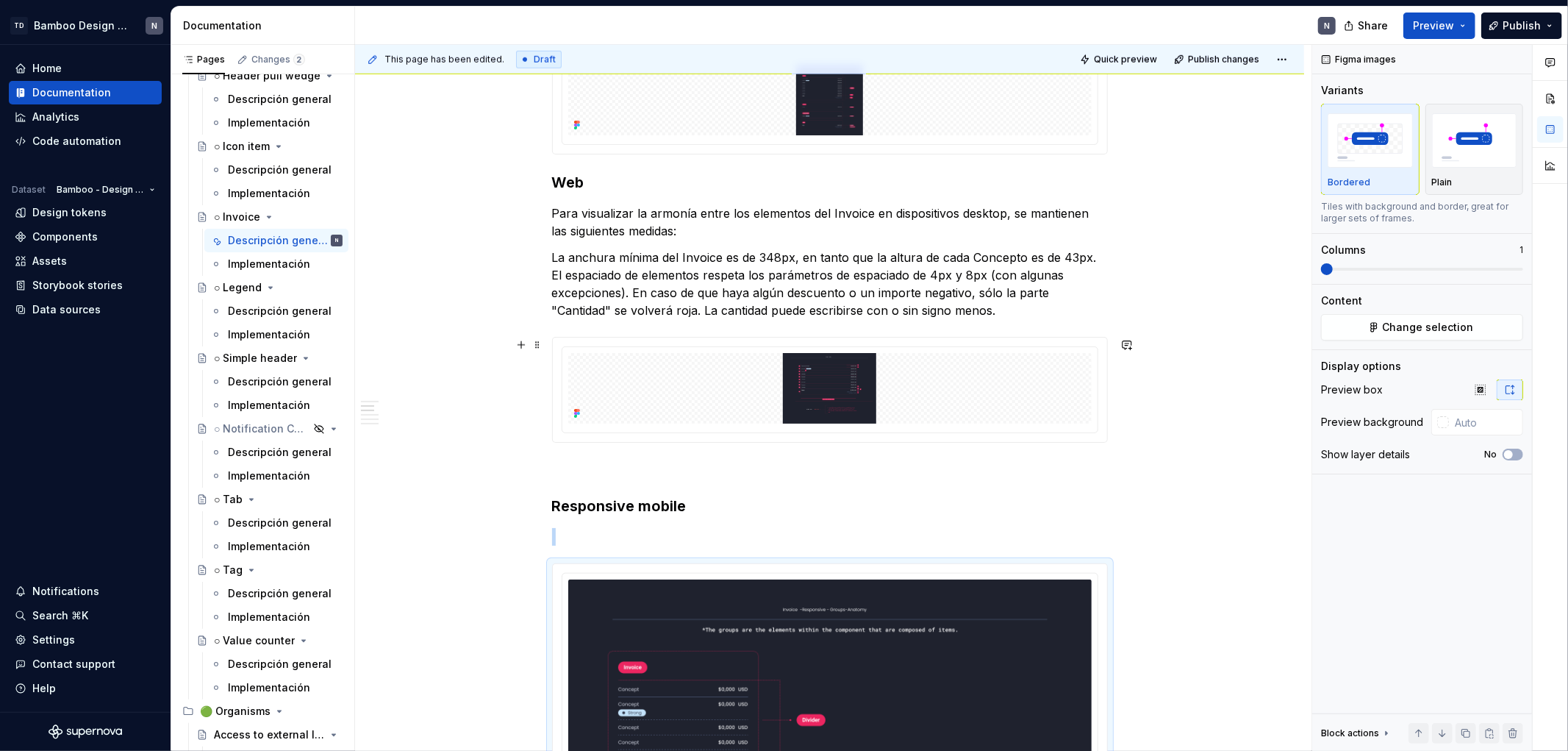
scroll to position [1127, 0]
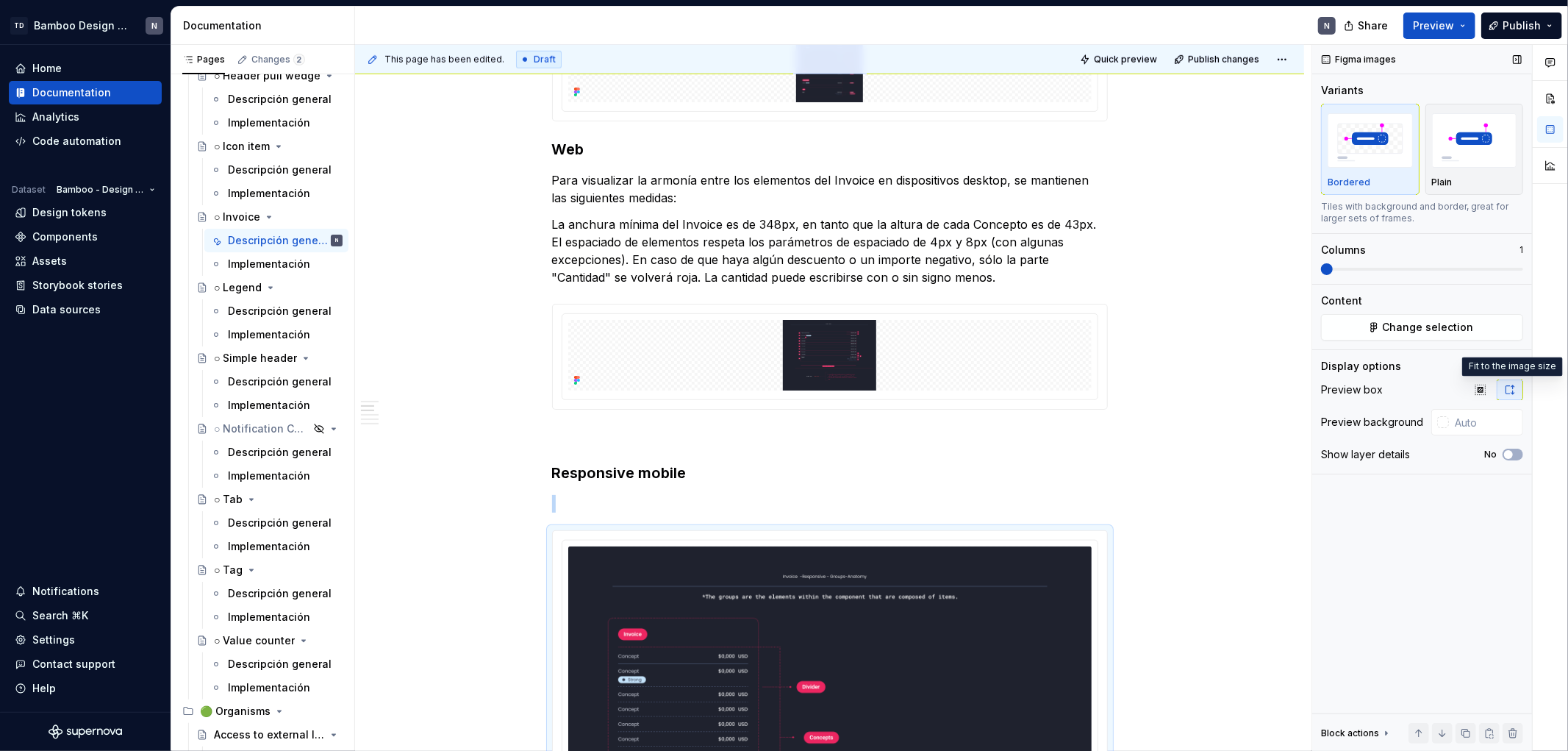
click at [1115, 384] on icon "button" at bounding box center [1510, 389] width 12 height 12
click at [1115, 384] on icon "button" at bounding box center [1480, 389] width 12 height 12
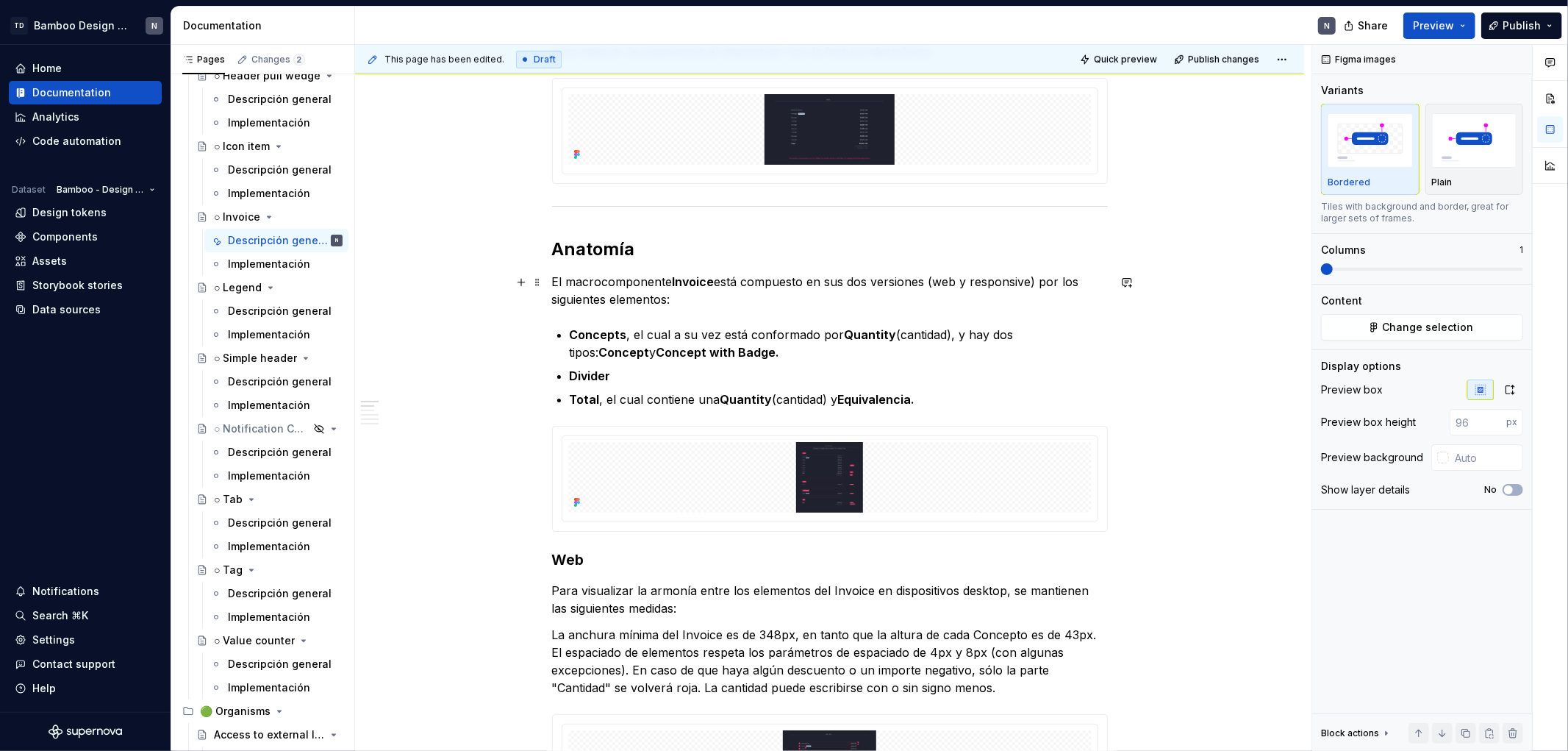
scroll to position [718, 0]
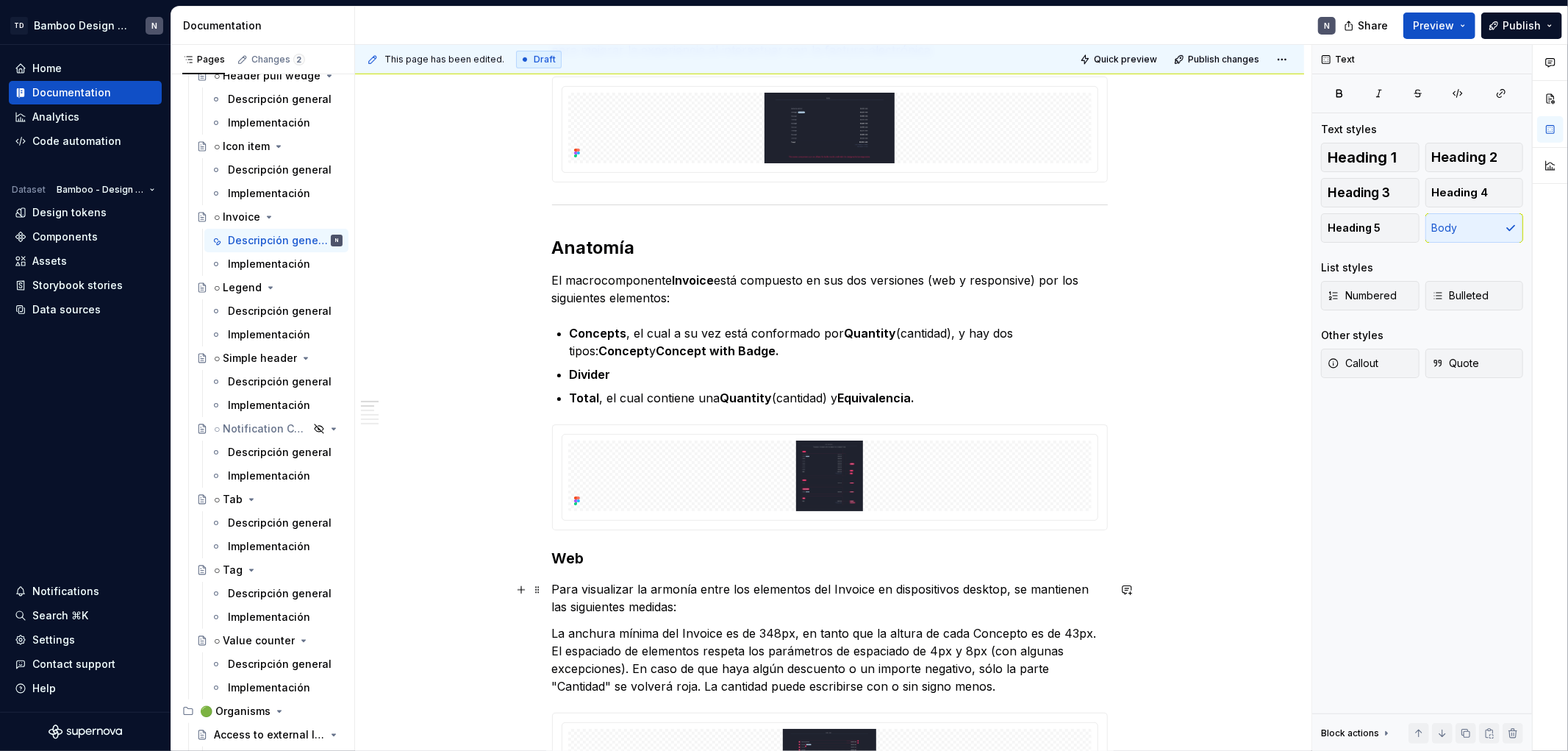
click at [1027, 495] on p "Para visualizar la armonía entre los elementos del Invoice en dispositivos desk…" at bounding box center [830, 597] width 556 height 35
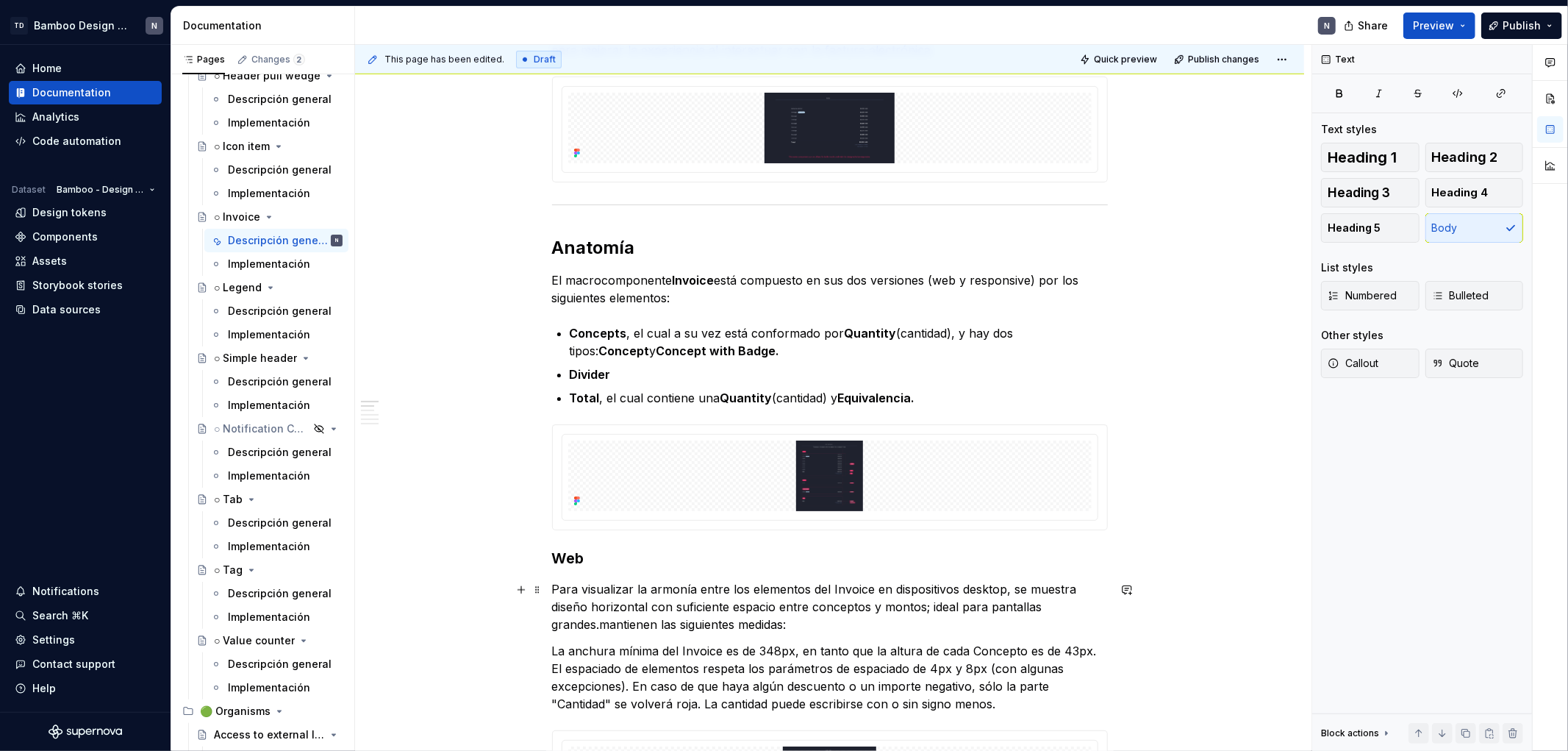
click at [552, 495] on p "Para visualizar la armonía entre los elementos del Invoice en dispositivos desk…" at bounding box center [830, 607] width 556 height 53
click at [603, 495] on p "Para visualizar la armonía entre los elementos del Invoice en dispositivos desk…" at bounding box center [830, 607] width 556 height 53
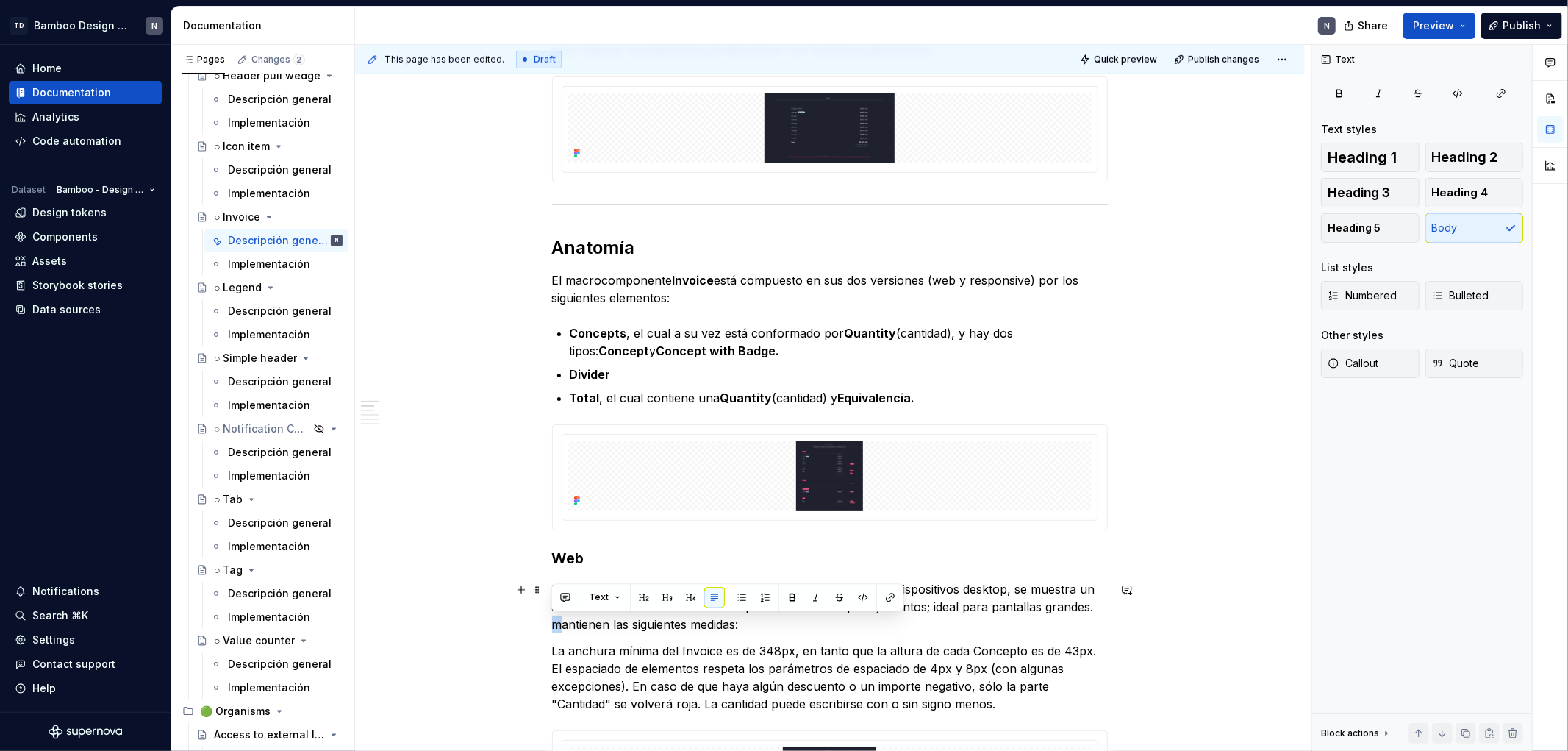
click at [553, 495] on p "Para visualizar la armonía entre los elementos del Invoice en dispositivos desk…" at bounding box center [830, 607] width 556 height 53
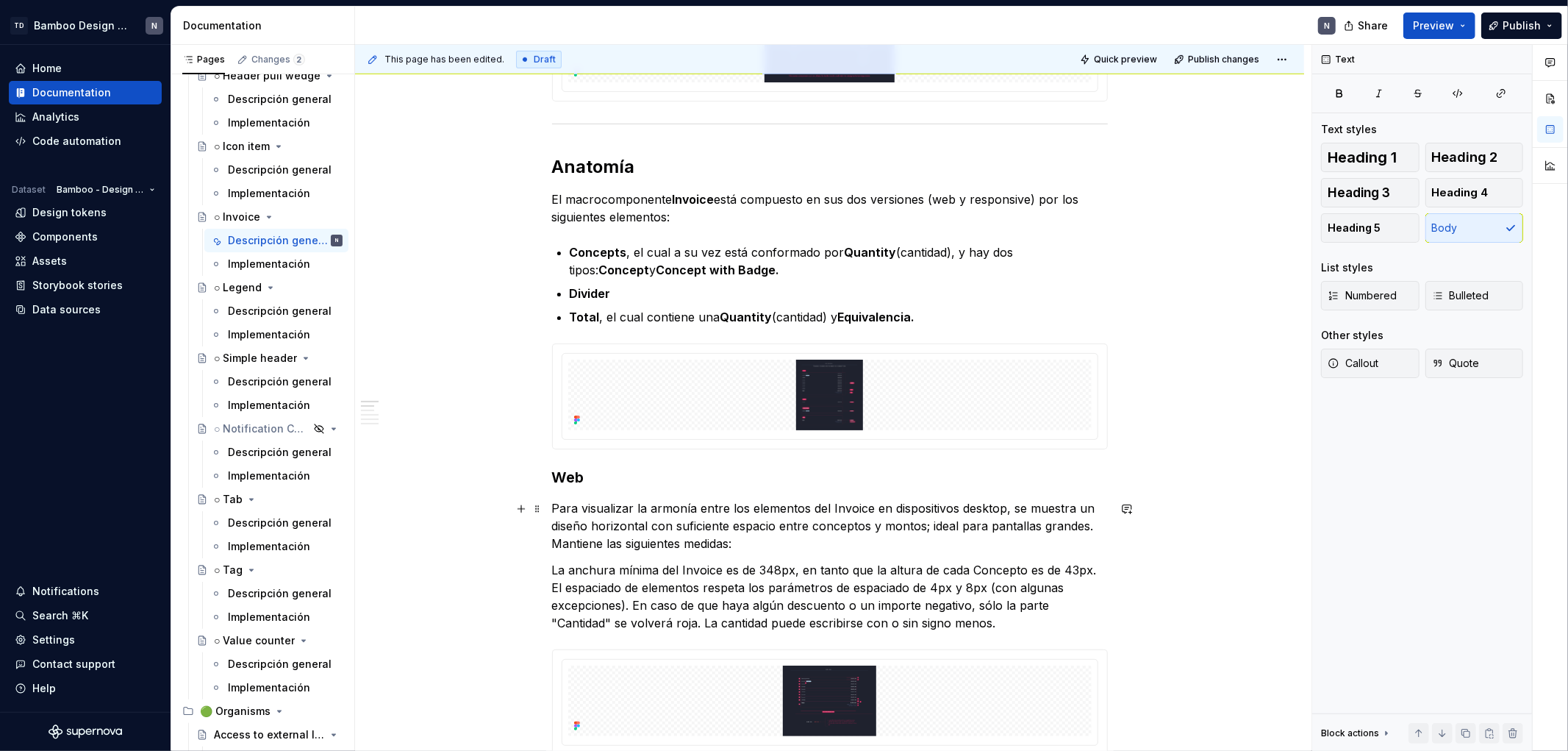
scroll to position [800, 0]
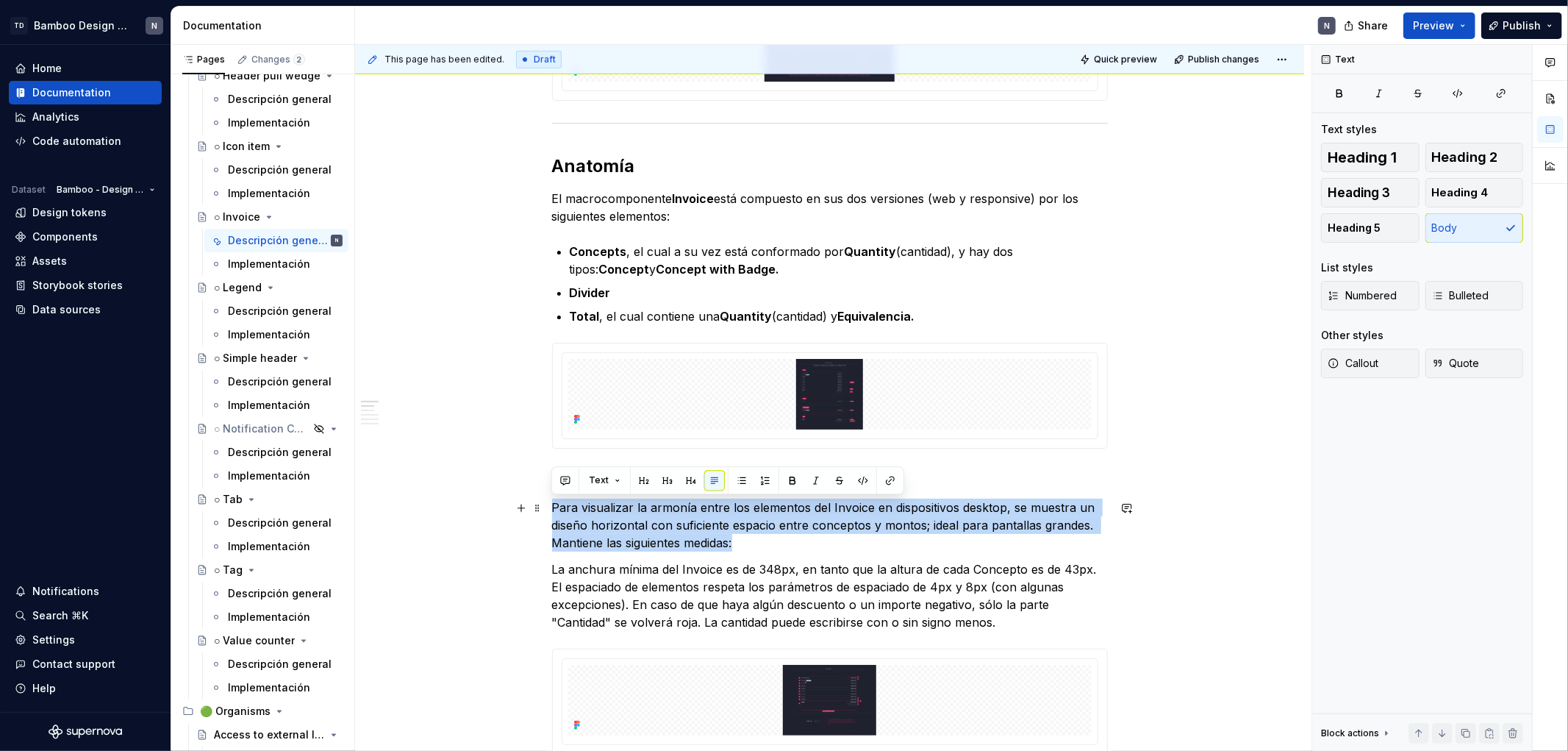
drag, startPoint x: 552, startPoint y: 504, endPoint x: 794, endPoint y: 535, distance: 244.0
click at [794, 495] on p "Para visualizar la armonía entre los elementos del Invoice en dispositivos desk…" at bounding box center [830, 525] width 556 height 53
copy p "Para visualizar la armonía entre los elementos del Invoice en dispositivos desk…"
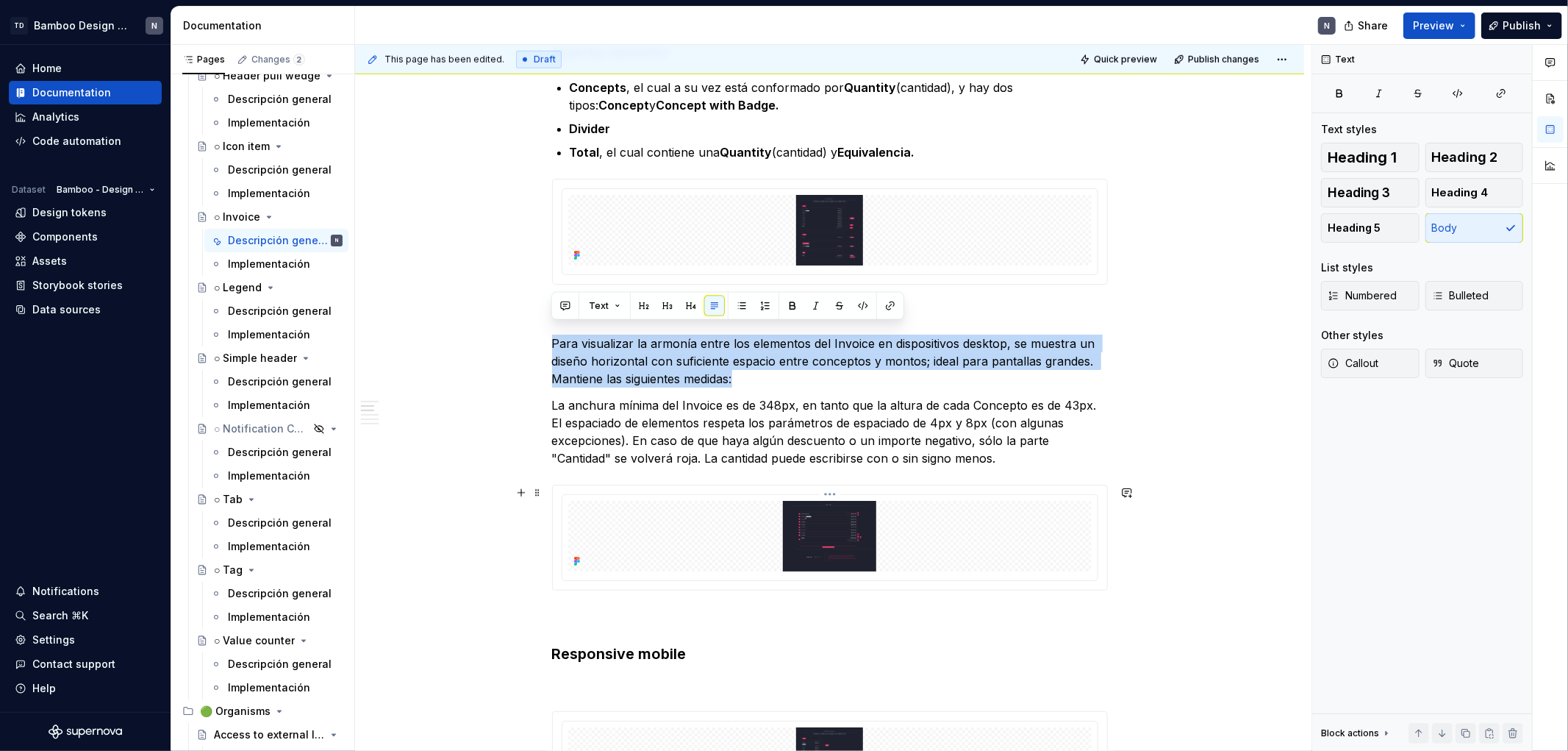
scroll to position [1046, 0]
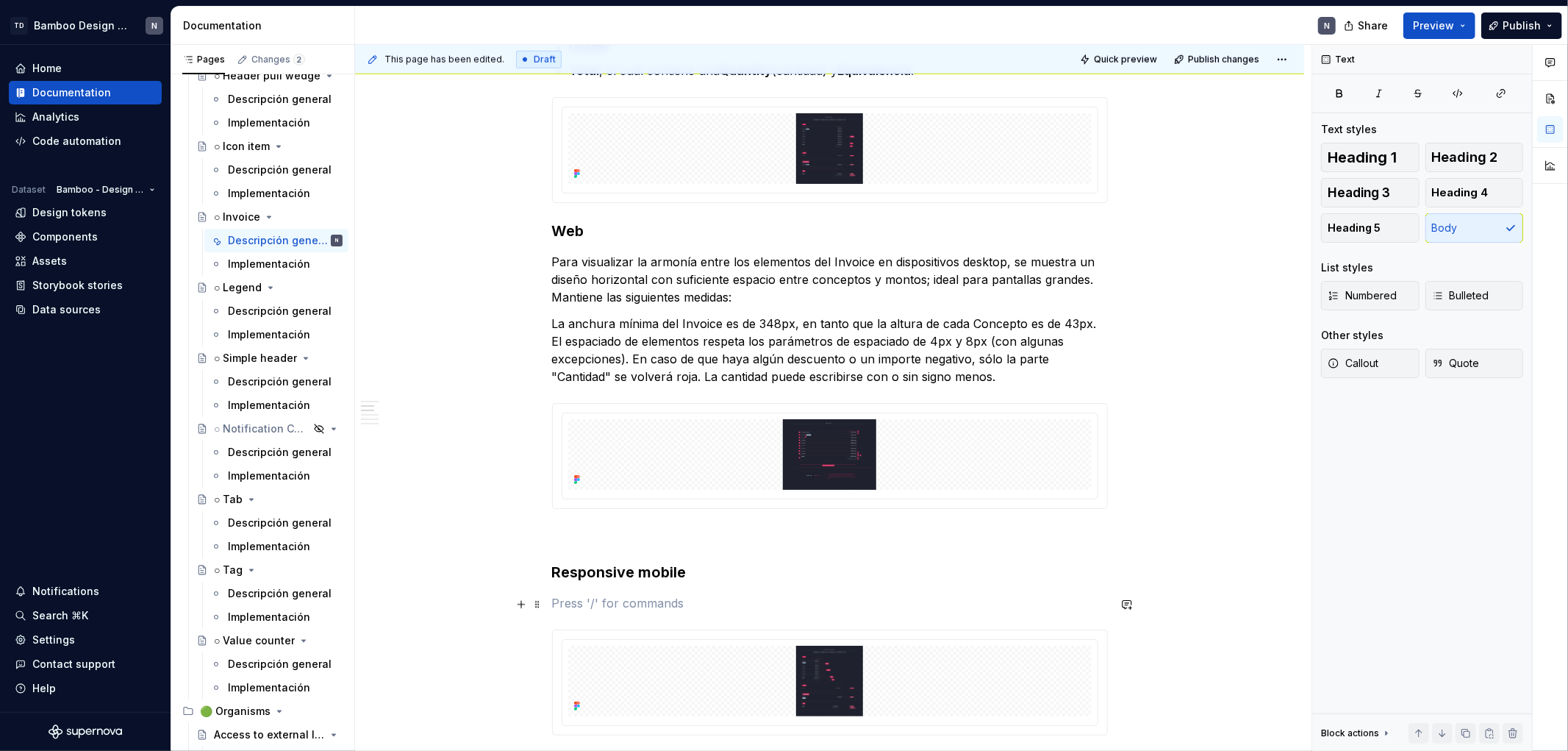
click at [577, 495] on p at bounding box center [830, 603] width 556 height 18
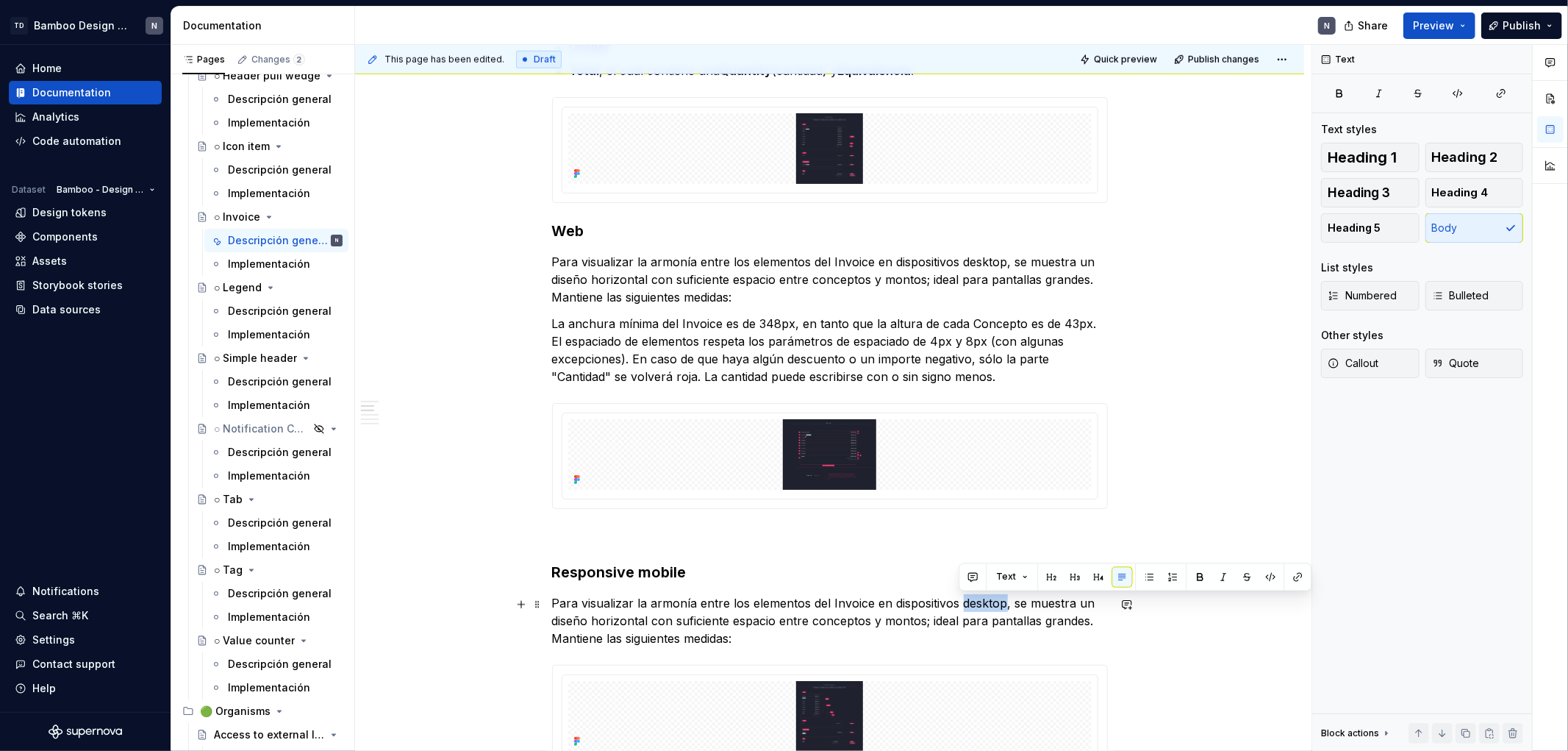
drag, startPoint x: 1002, startPoint y: 600, endPoint x: 957, endPoint y: 600, distance: 45.0
click at [957, 495] on p "Para visualizar la armonía entre los elementos del Invoice en dispositivos desk…" at bounding box center [830, 621] width 556 height 53
click at [1085, 495] on p "Para visualizar la armonía entre los elementos del Invoice en dispositivos molb…" at bounding box center [830, 621] width 556 height 53
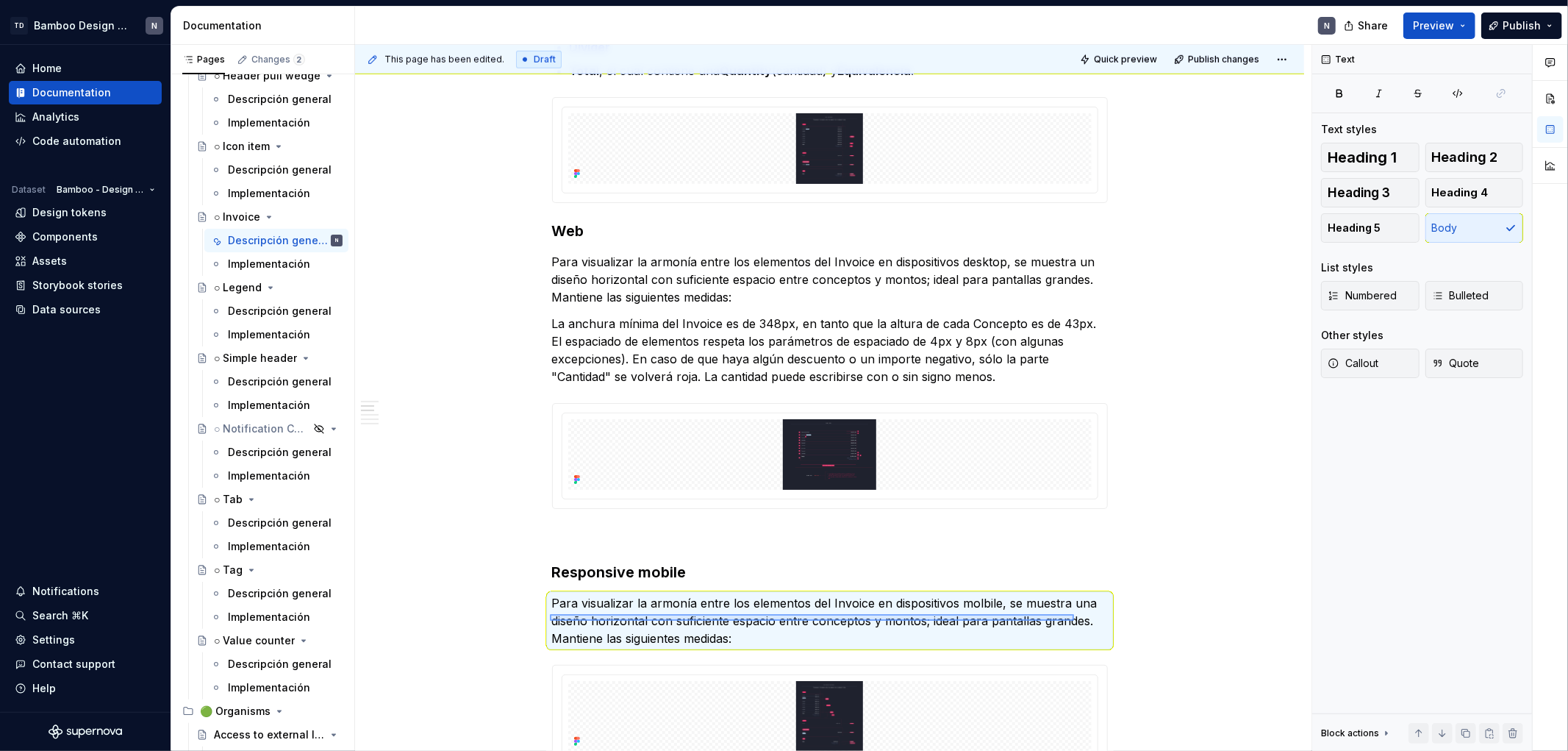
drag, startPoint x: 550, startPoint y: 621, endPoint x: 1082, endPoint y: 616, distance: 532.0
click at [1082, 495] on div "**********" at bounding box center [833, 398] width 957 height 707
click at [1083, 495] on p "Para visualizar la armonía entre los elementos del Invoice en dispositivos molb…" at bounding box center [830, 621] width 556 height 53
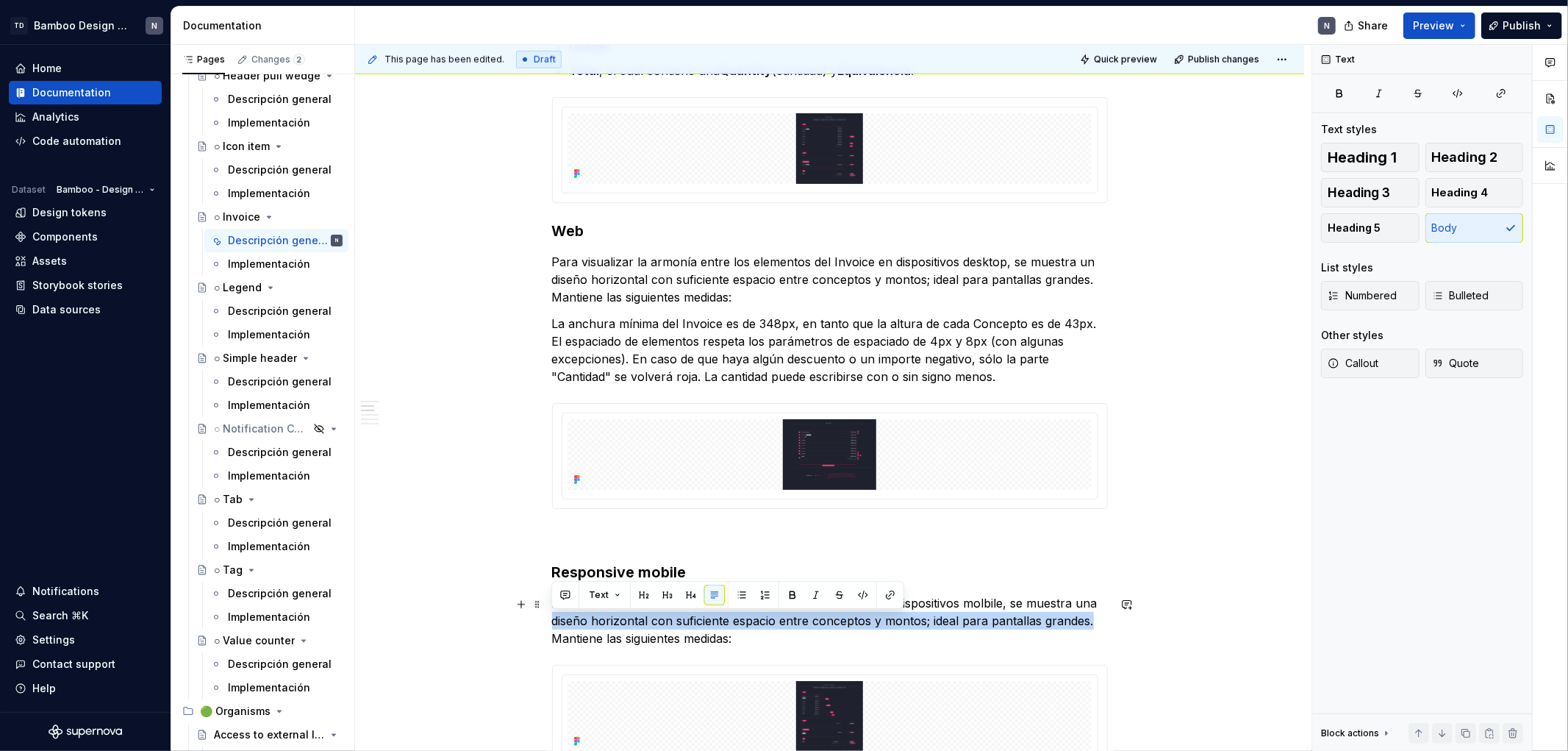
drag, startPoint x: 1091, startPoint y: 623, endPoint x: 550, endPoint y: 626, distance: 541.0
click at [550, 495] on div "**********" at bounding box center [829, 443] width 949 height 2468
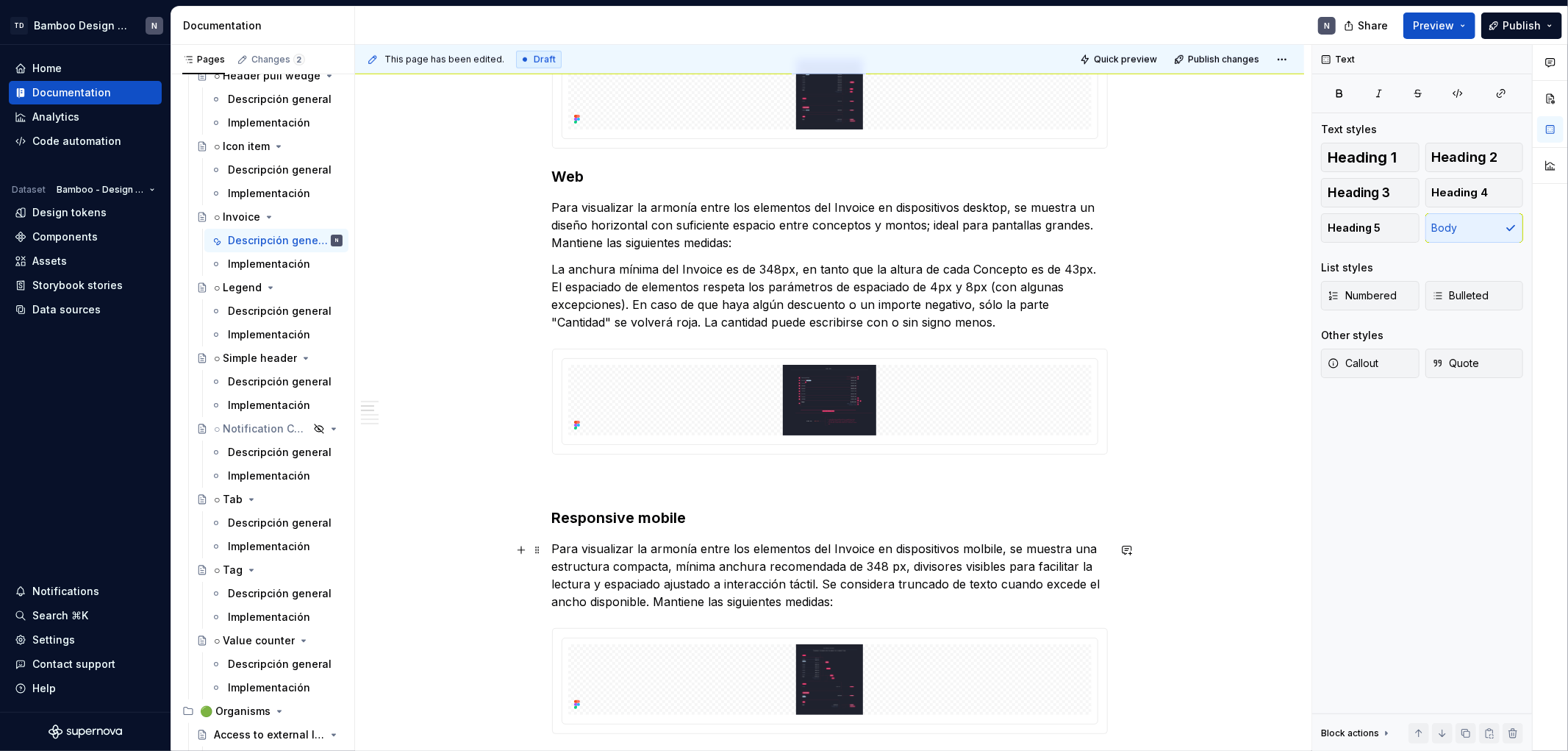
scroll to position [1127, 0]
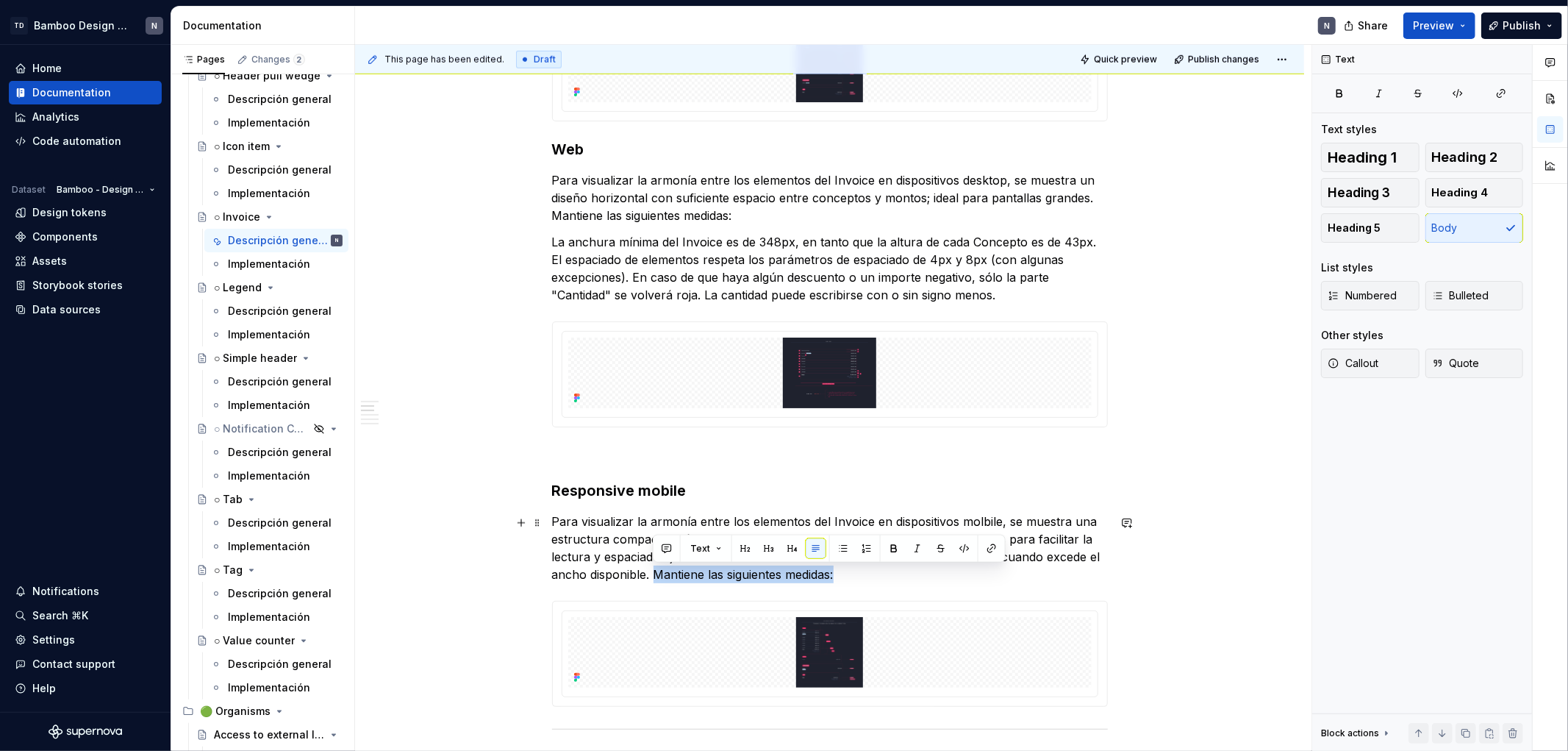
drag, startPoint x: 654, startPoint y: 576, endPoint x: 944, endPoint y: 583, distance: 290.1
click at [944, 495] on p "Para visualizar la armonía entre los elementos del Invoice en dispositivos molb…" at bounding box center [830, 548] width 556 height 71
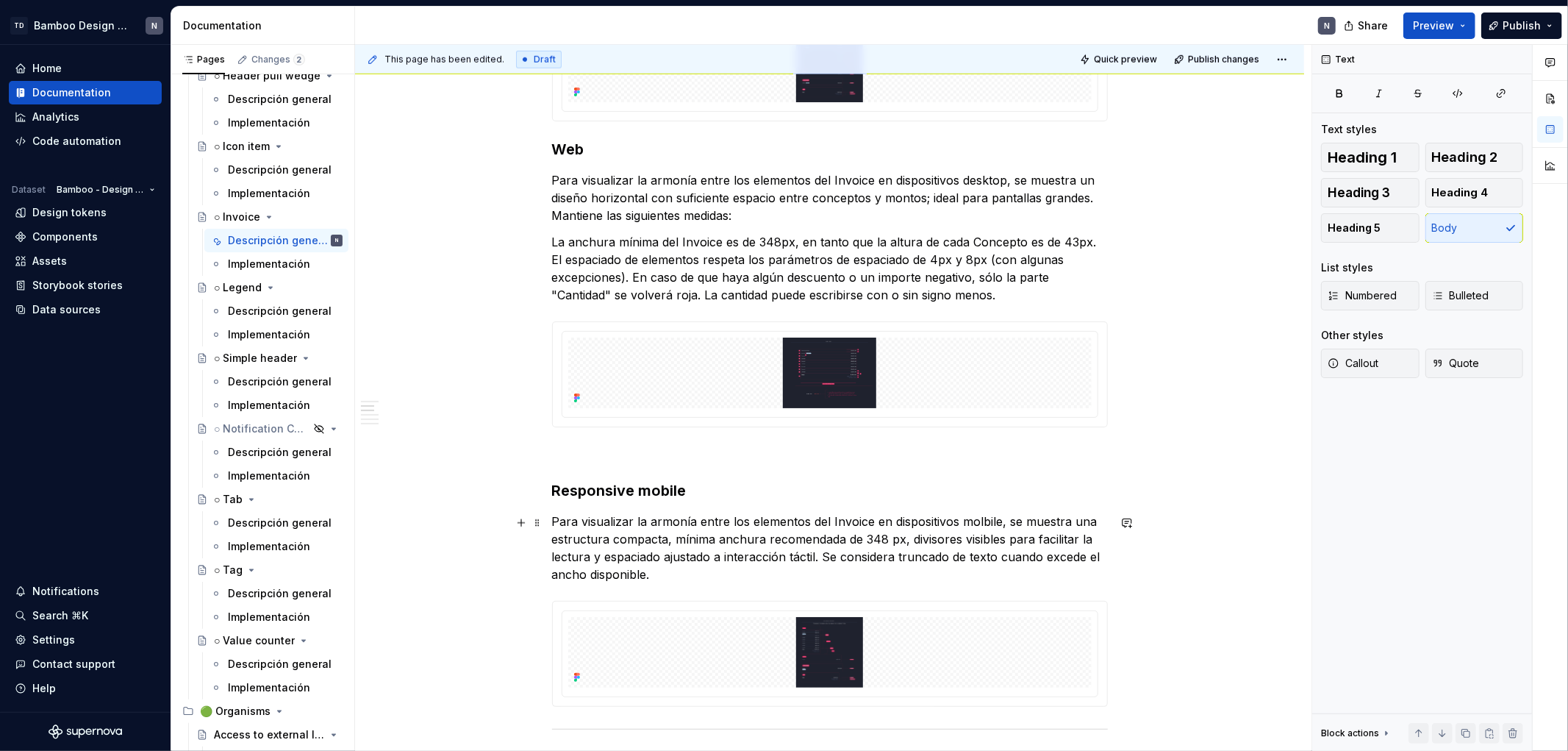
click at [724, 495] on p "Para visualizar la armonía entre los elementos del Invoice en dispositivos molb…" at bounding box center [830, 548] width 556 height 71
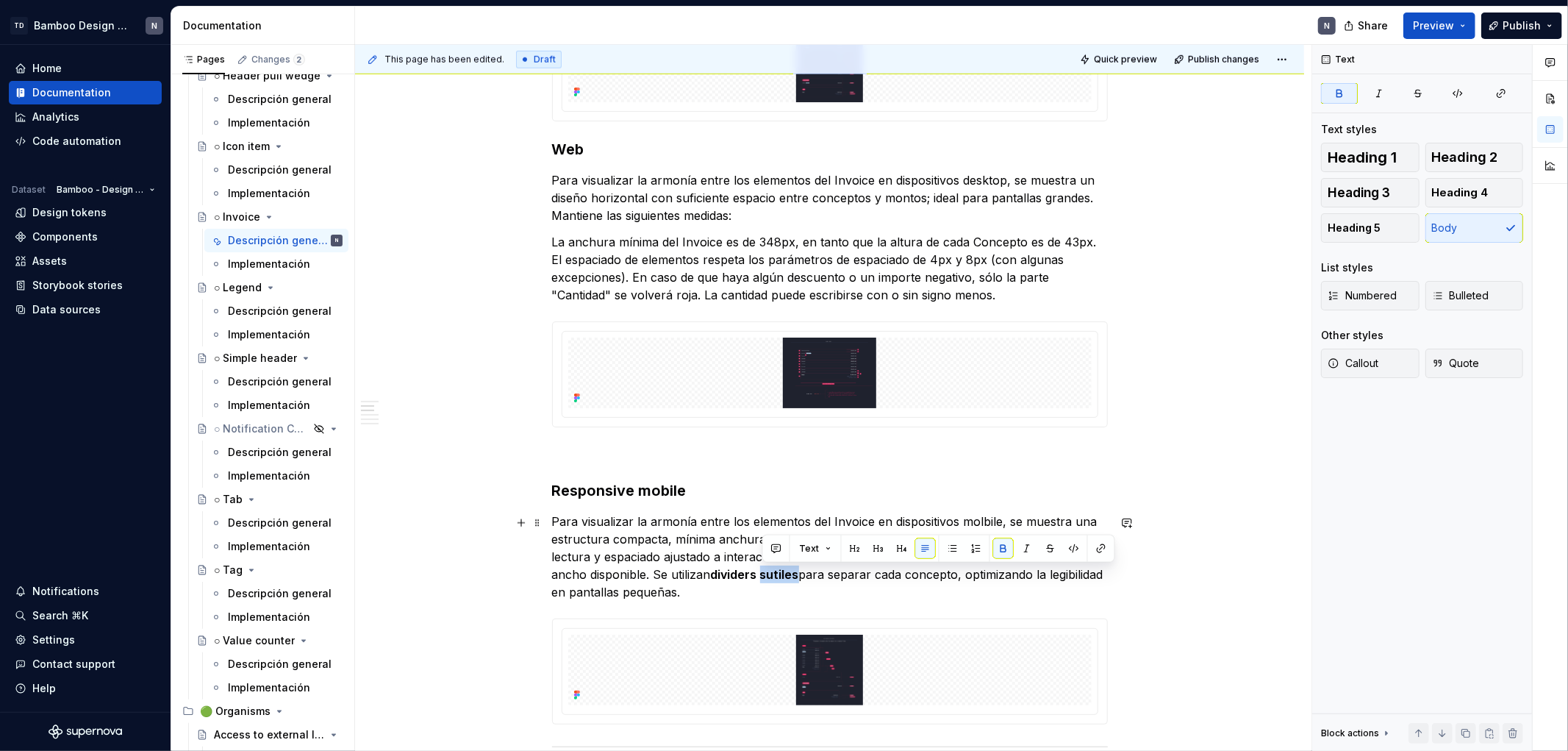
drag, startPoint x: 799, startPoint y: 578, endPoint x: 763, endPoint y: 579, distance: 36.0
click at [763, 495] on strong "dividers sutiles" at bounding box center [755, 574] width 88 height 15
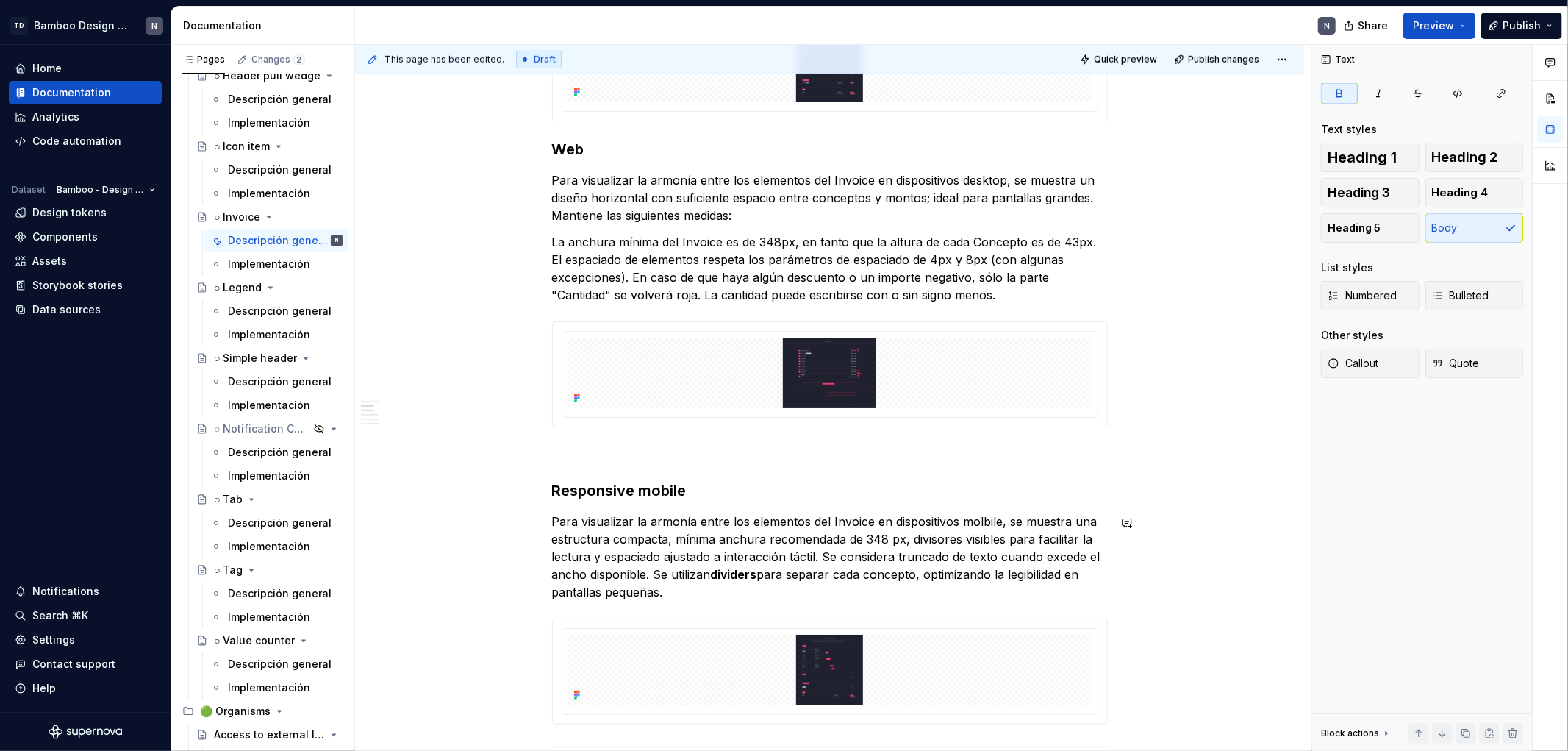
scroll to position [1290, 0]
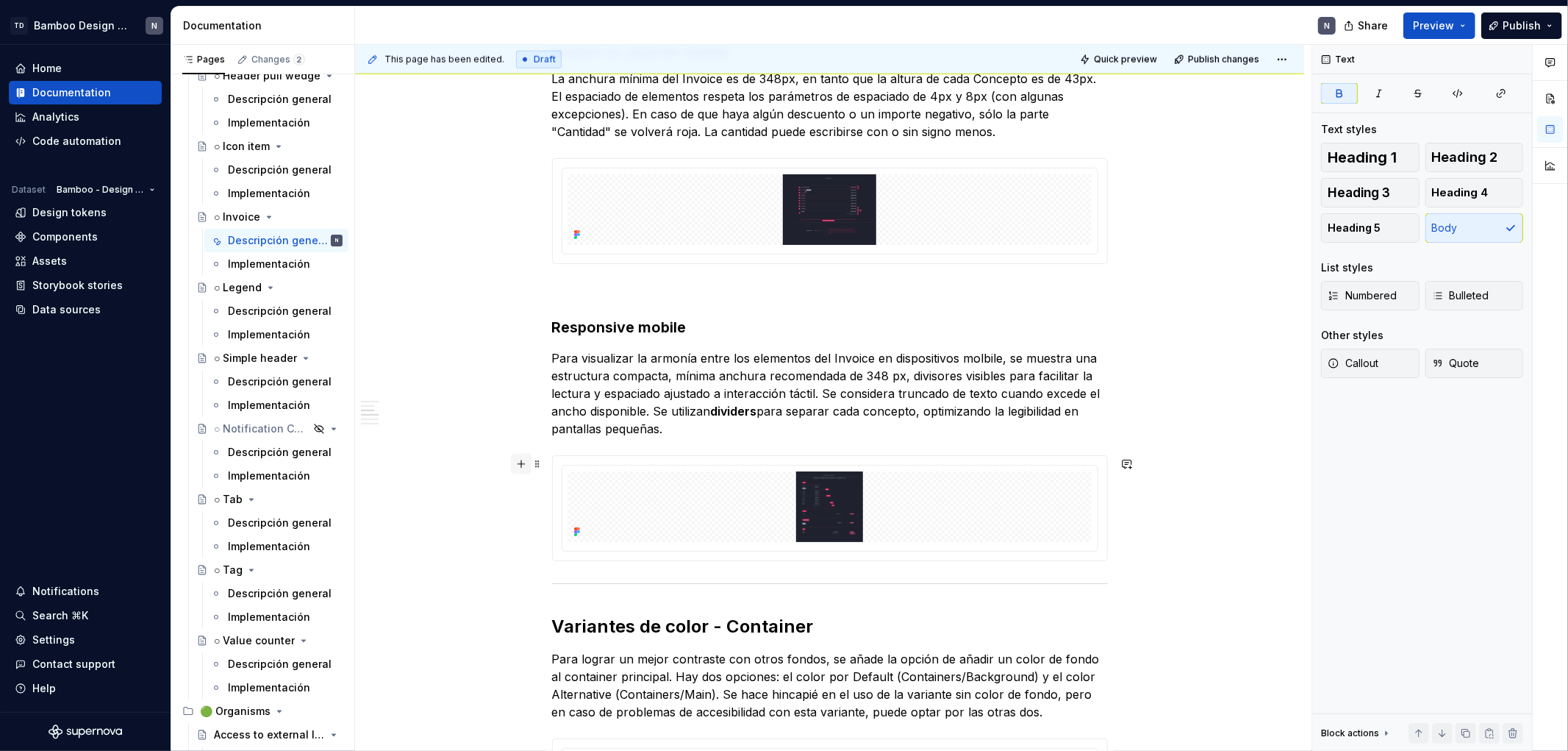
click at [520, 465] on button "button" at bounding box center [521, 464] width 21 height 21
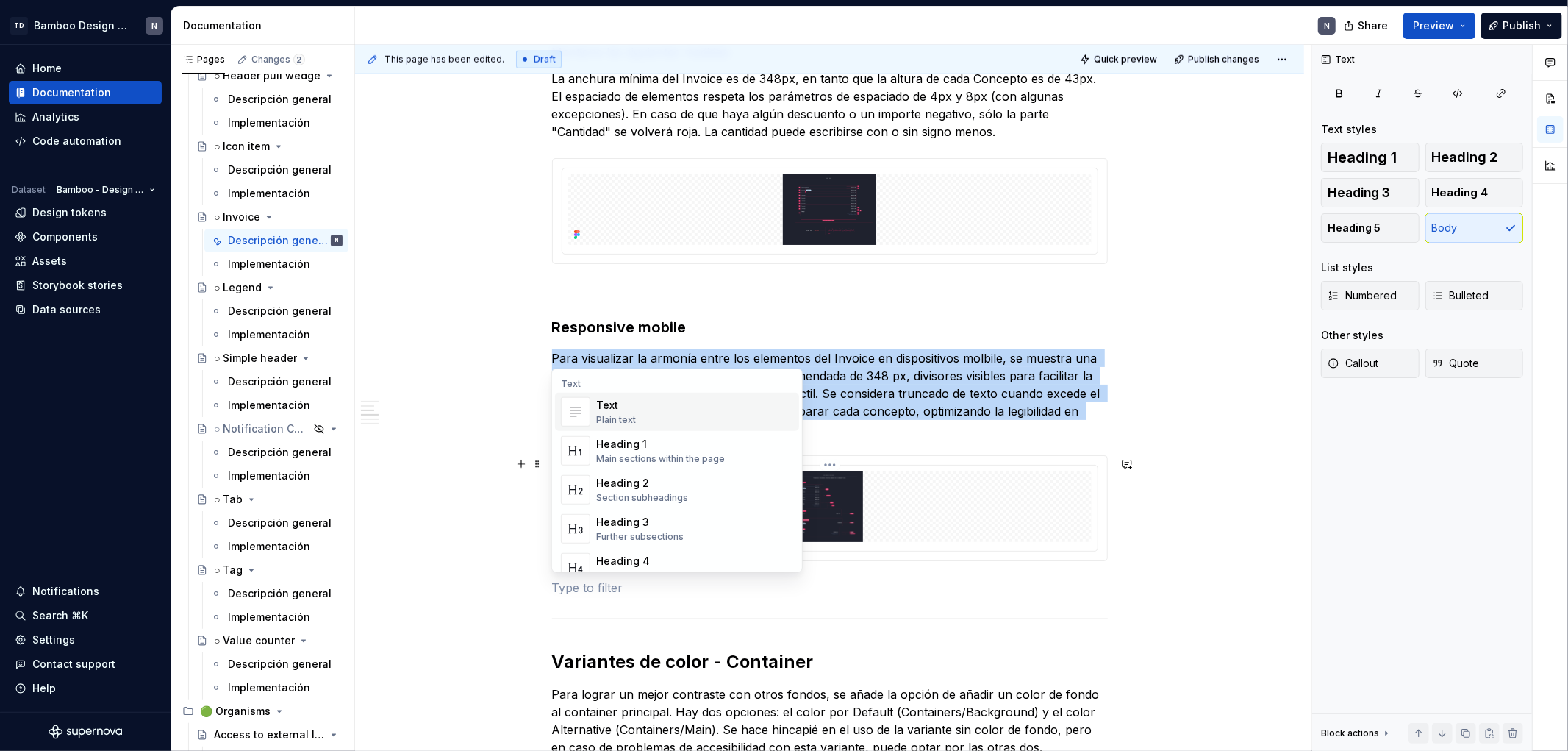
click at [954, 474] on img at bounding box center [830, 506] width 524 height 71
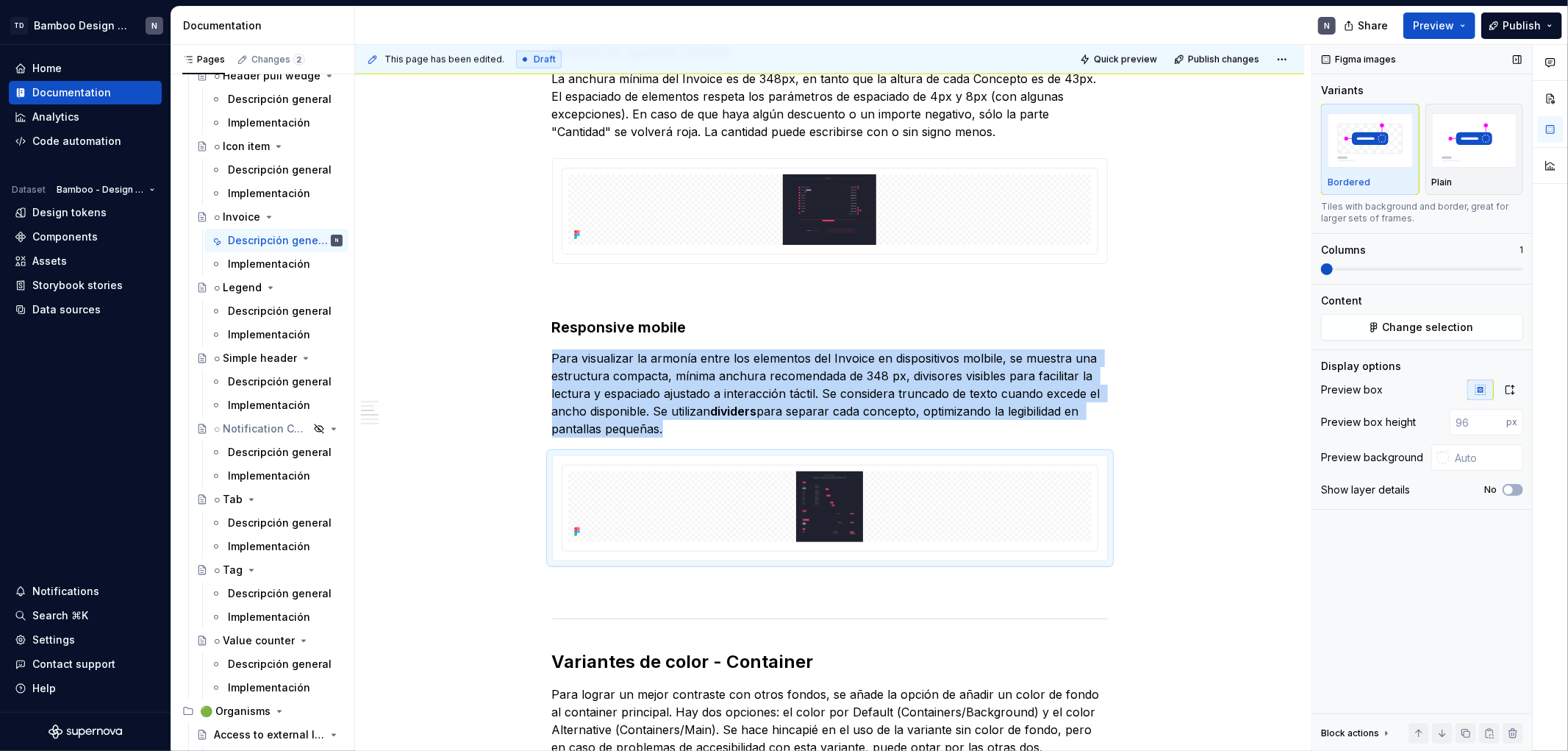
click at [1115, 265] on span at bounding box center [1422, 268] width 202 height 12
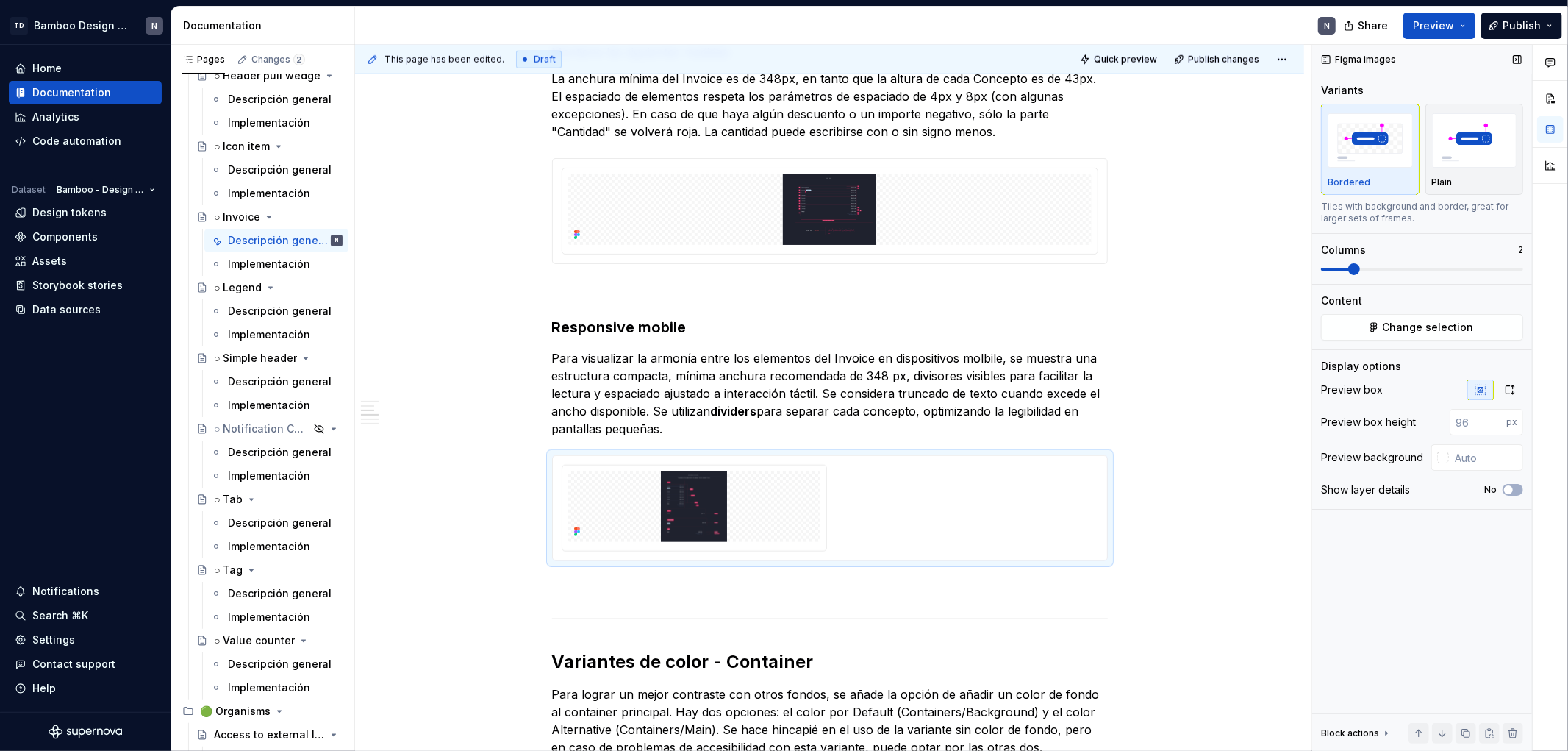
click at [1115, 311] on div "Content Change selection" at bounding box center [1422, 317] width 202 height 47
click at [1115, 327] on span "Change selection" at bounding box center [1429, 327] width 92 height 15
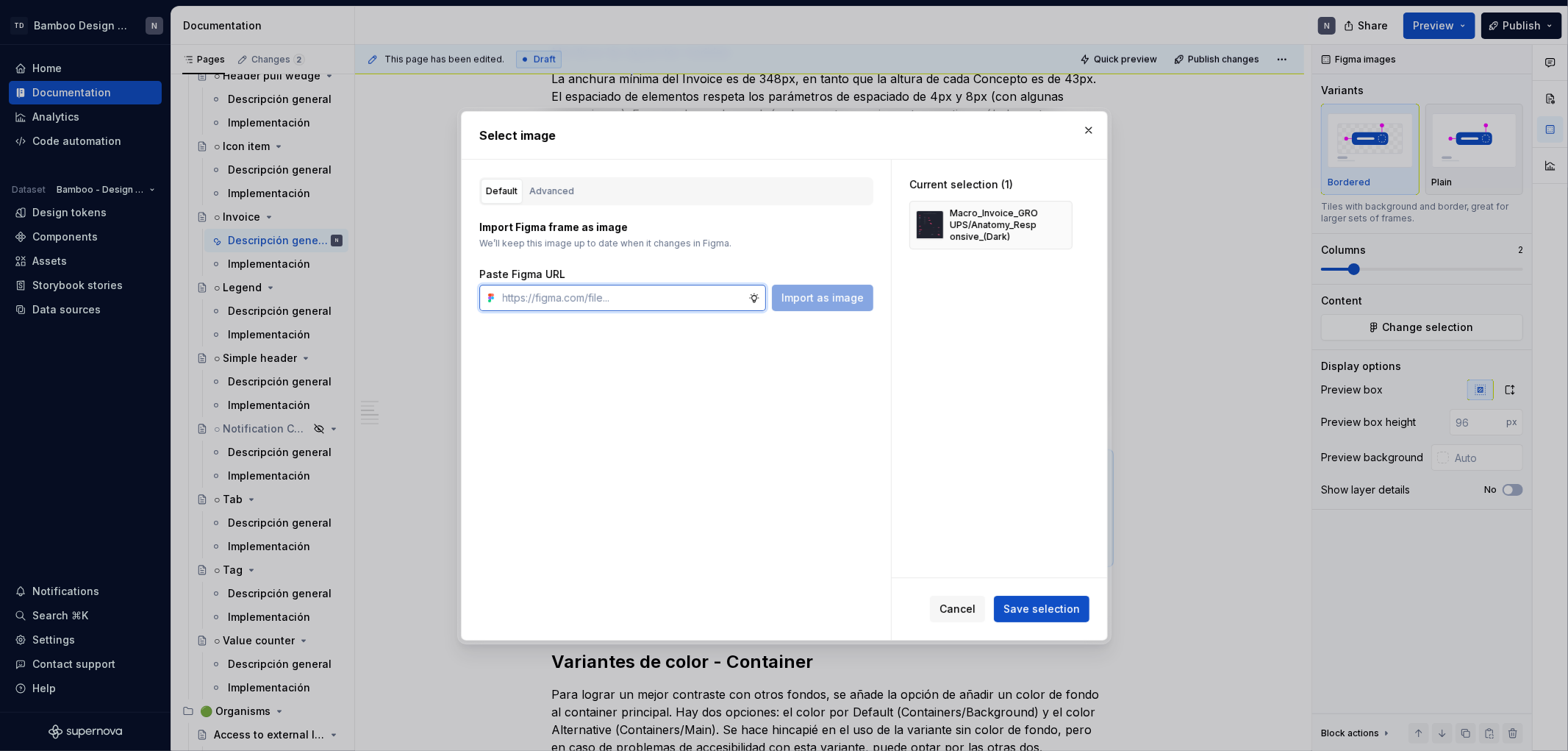
type textarea "*"
paste input "[URL][DOMAIN_NAME]"
type input "[URL][DOMAIN_NAME]"
click at [829, 305] on button "Import as image" at bounding box center [822, 298] width 102 height 26
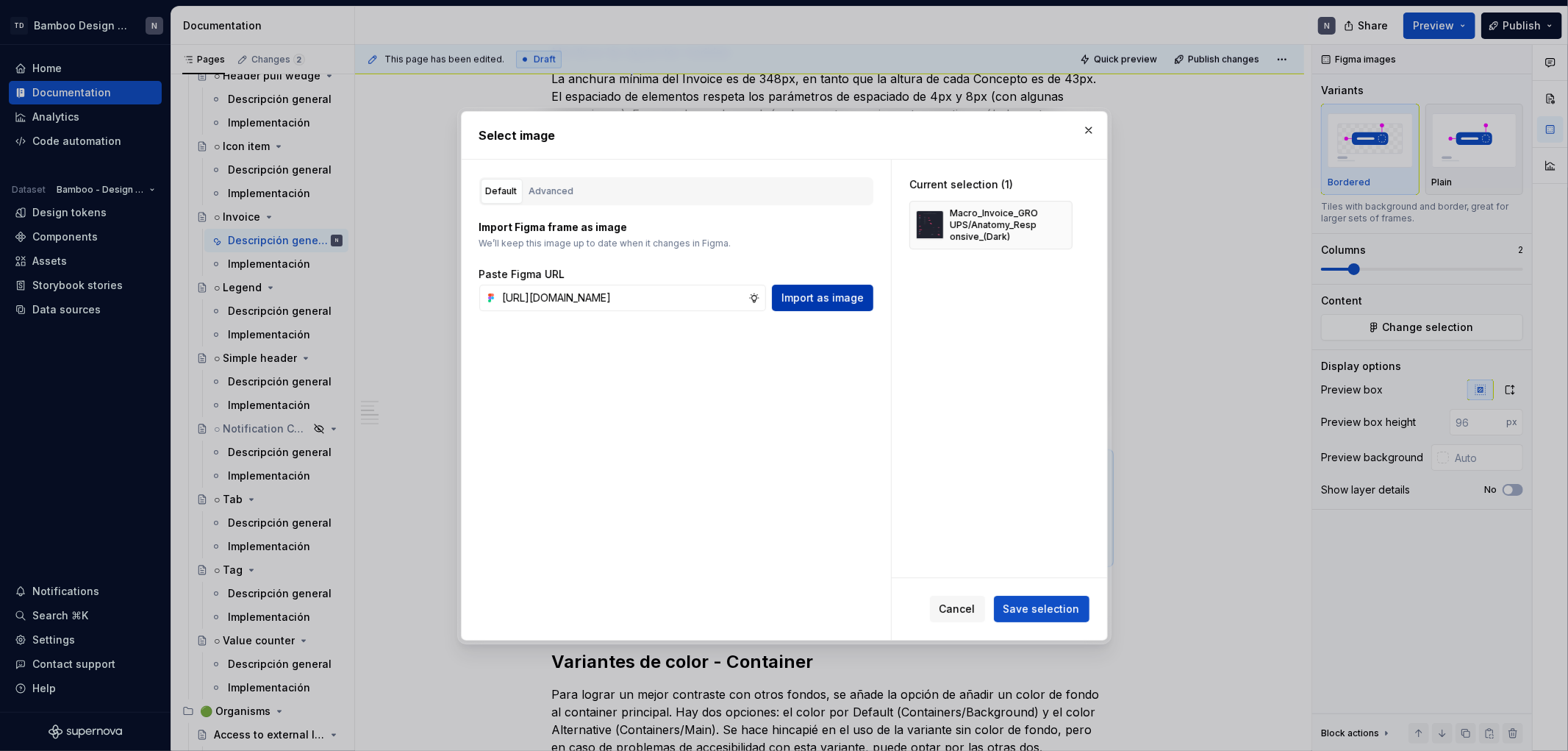
scroll to position [0, 0]
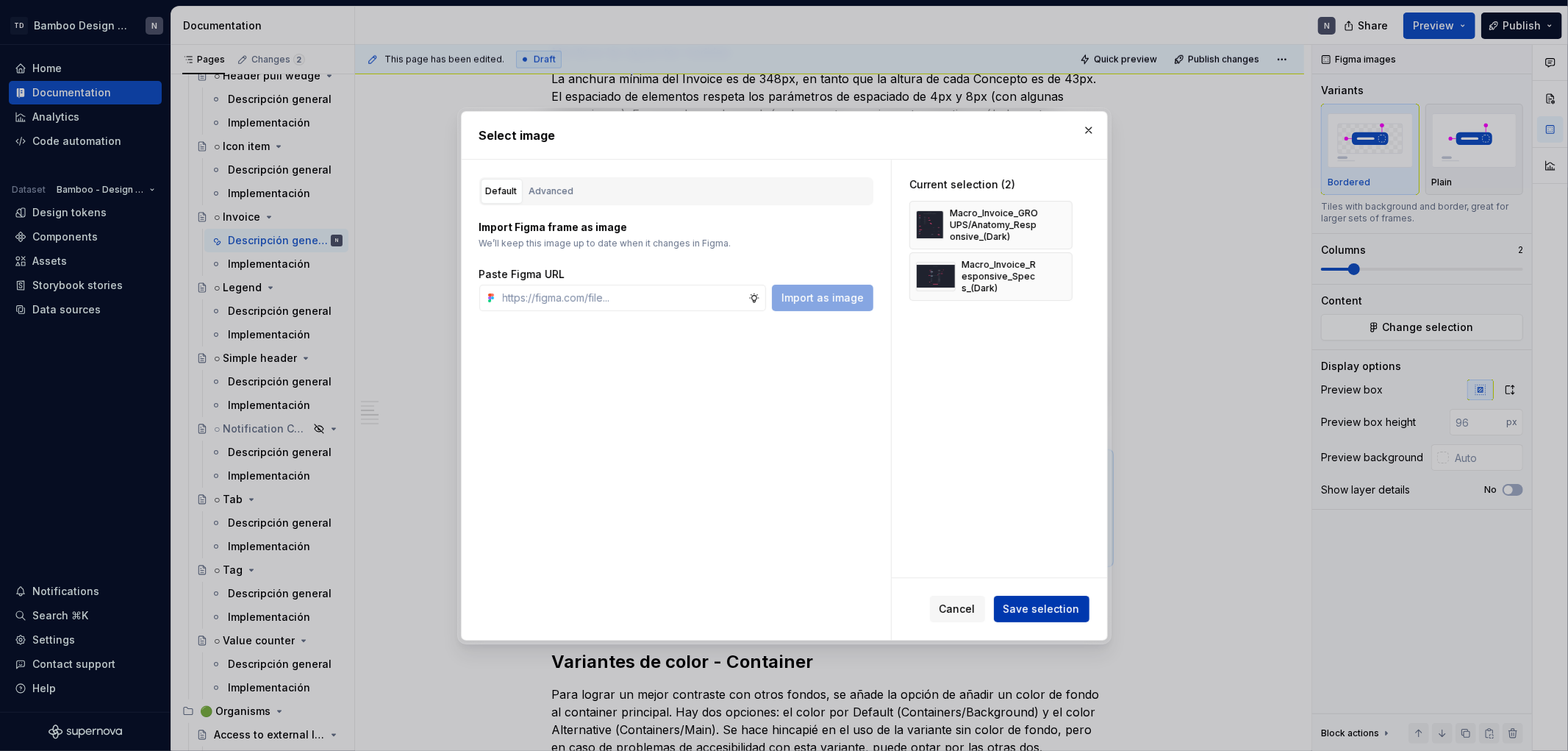
click at [1062, 495] on button "Save selection" at bounding box center [1041, 609] width 95 height 26
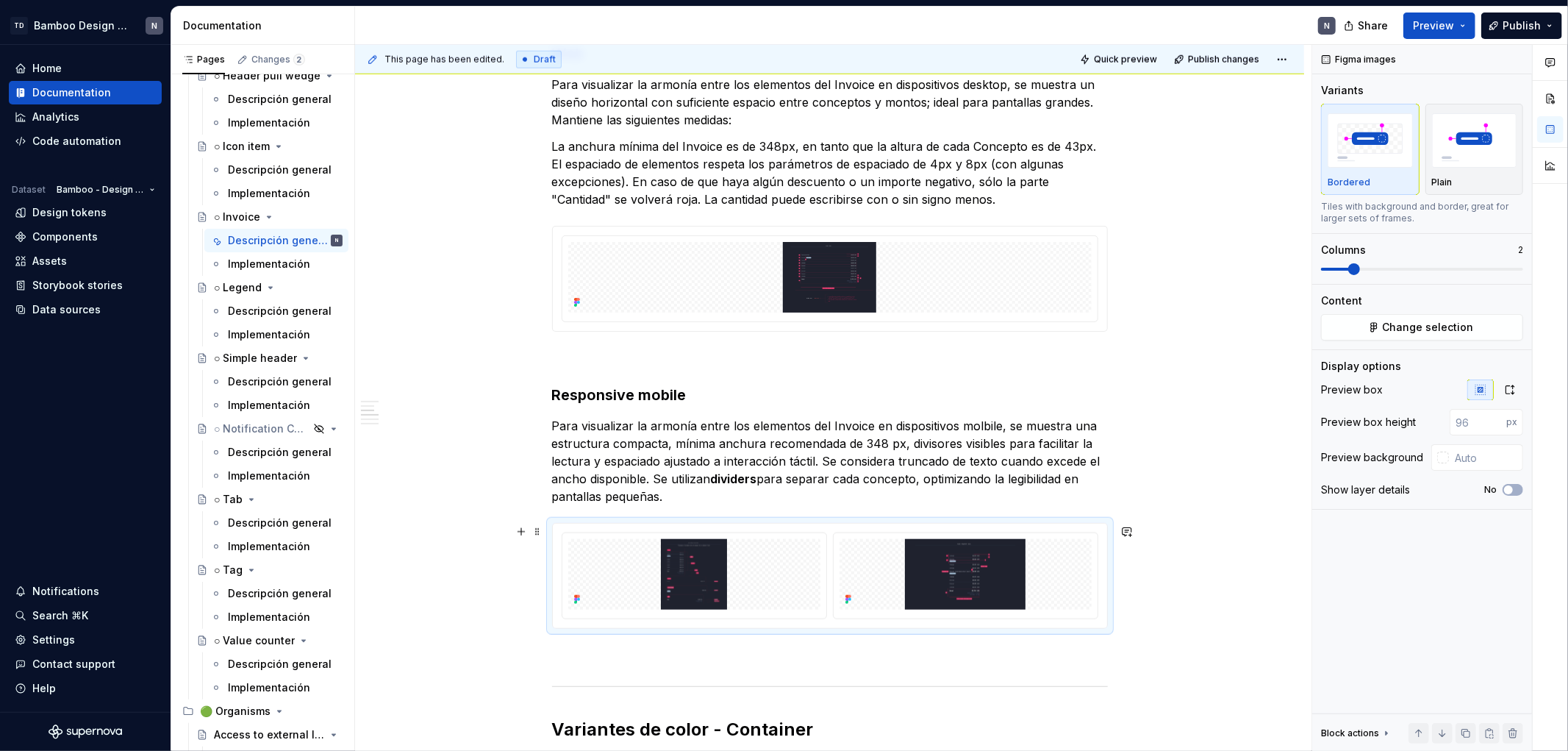
scroll to position [1209, 0]
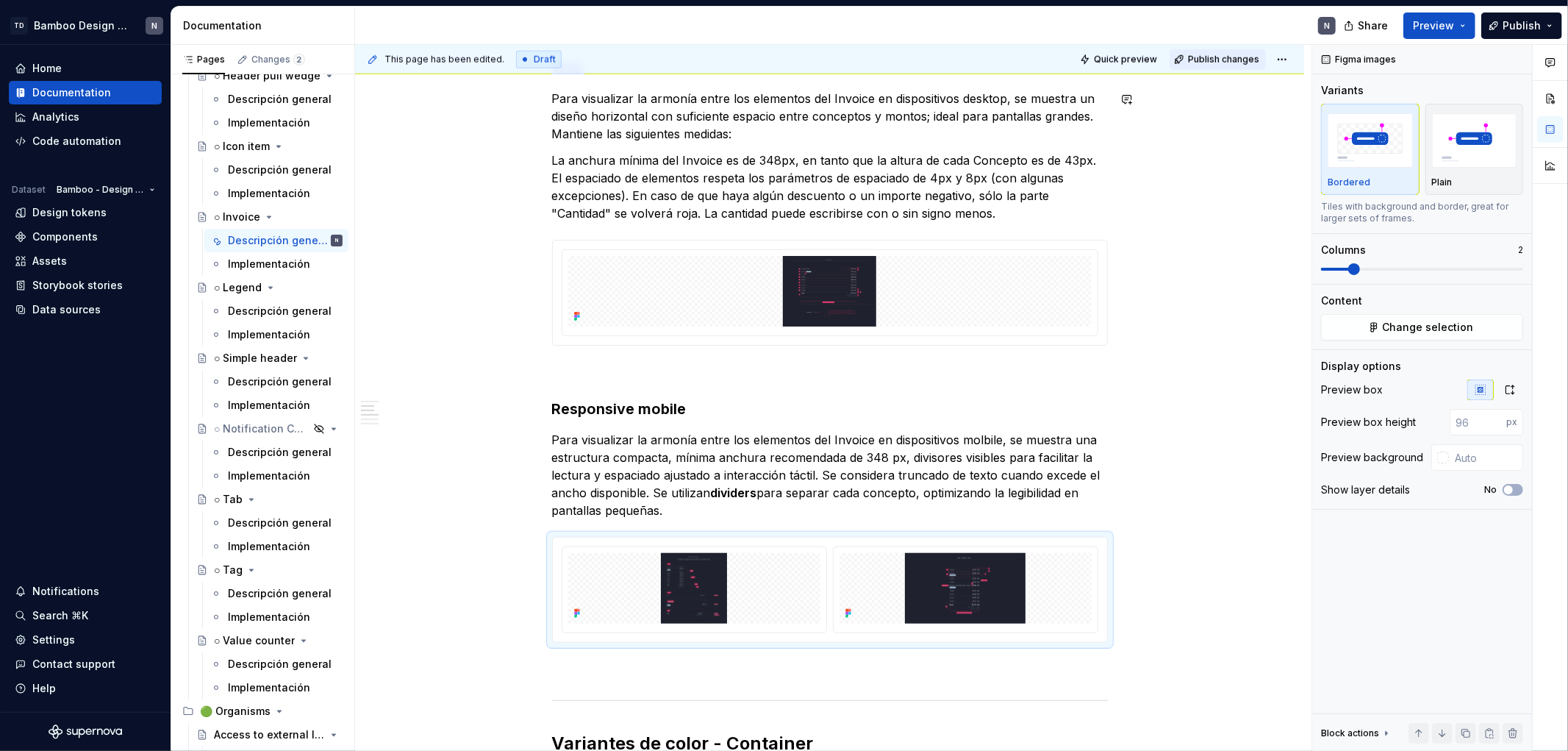
click at [1115, 52] on button "Publish changes" at bounding box center [1218, 59] width 96 height 21
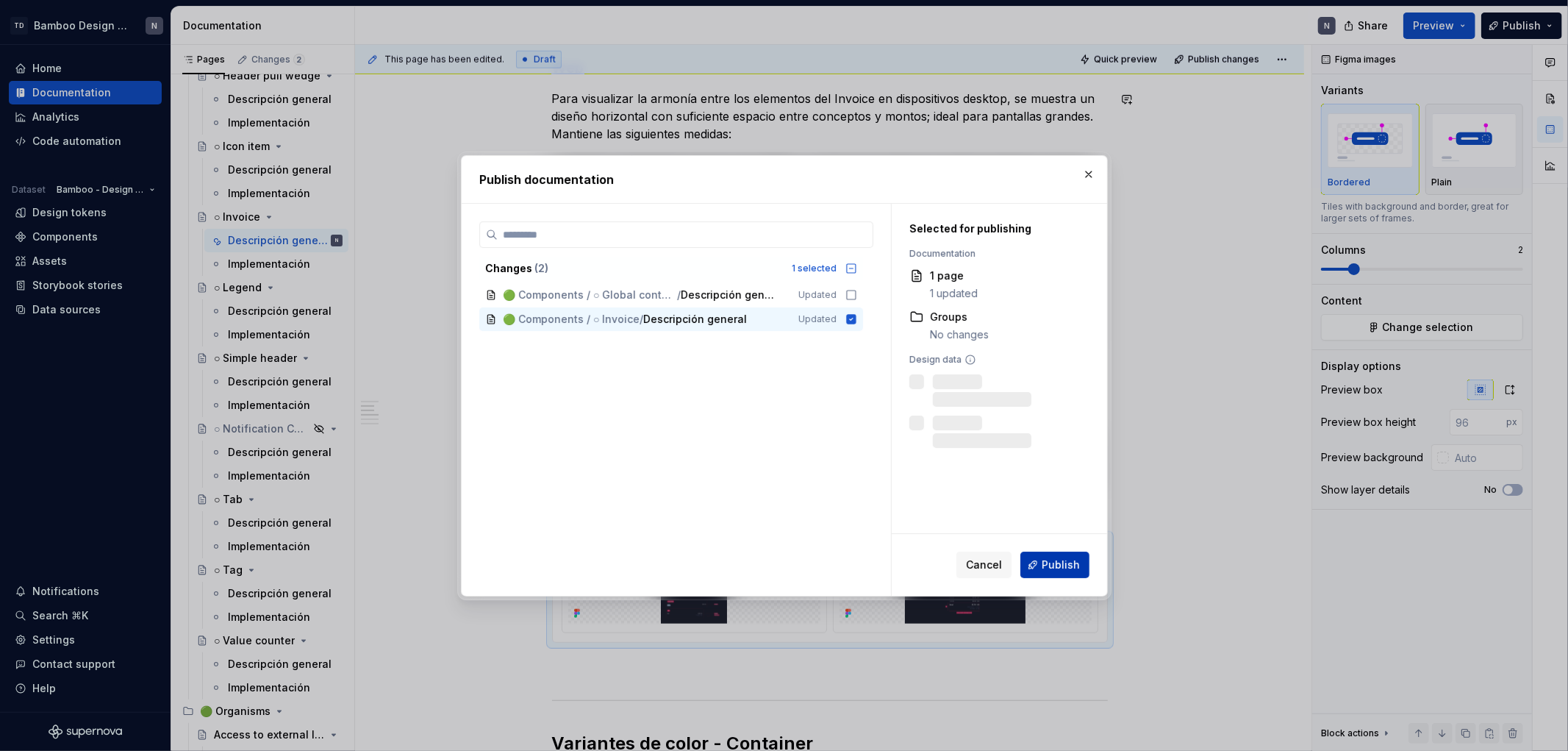
click at [1059, 495] on button "Publish" at bounding box center [1054, 565] width 69 height 26
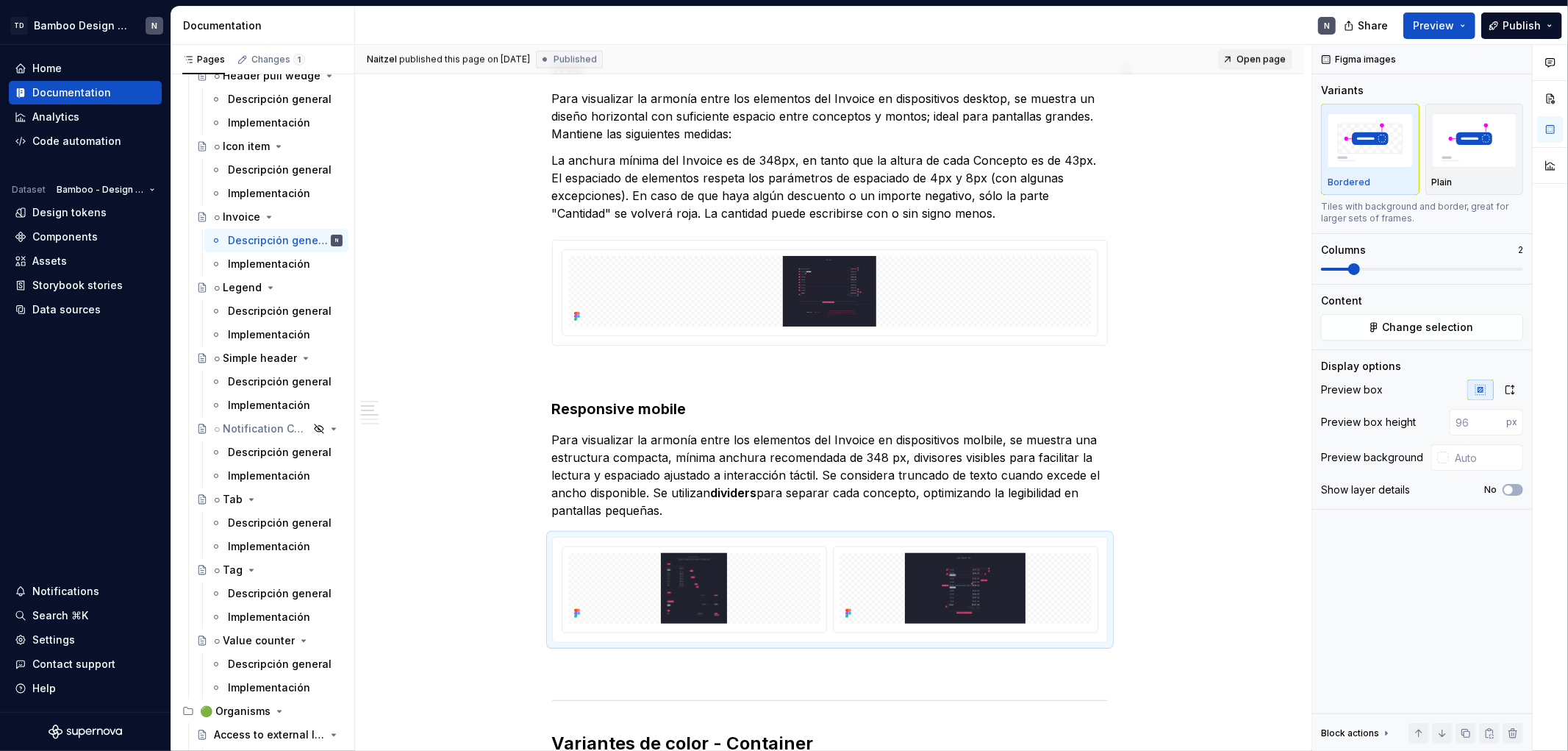
click at [1115, 63] on link "Open page" at bounding box center [1255, 59] width 74 height 21
click at [709, 495] on img at bounding box center [694, 588] width 252 height 71
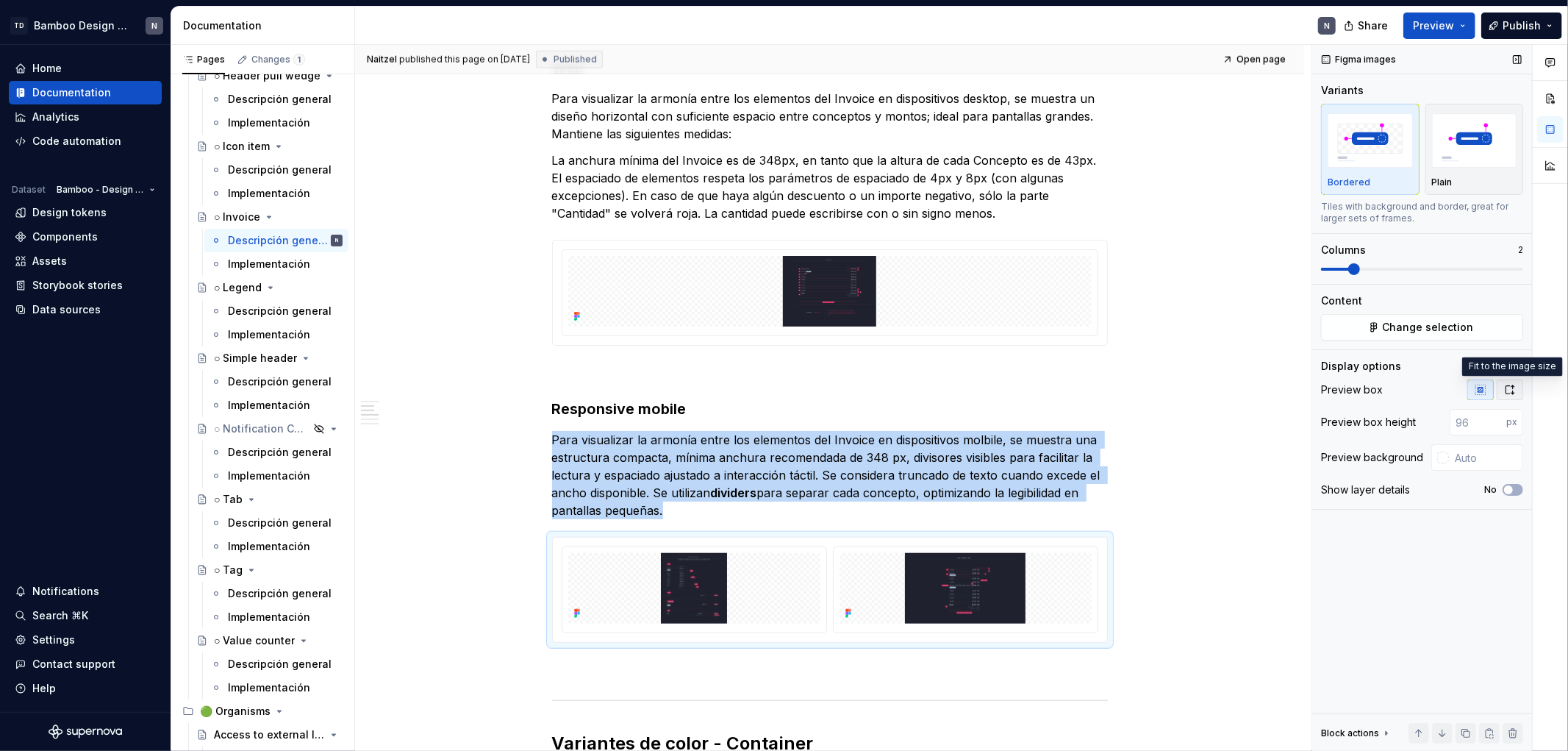
click at [1115, 388] on icon "button" at bounding box center [1510, 389] width 12 height 12
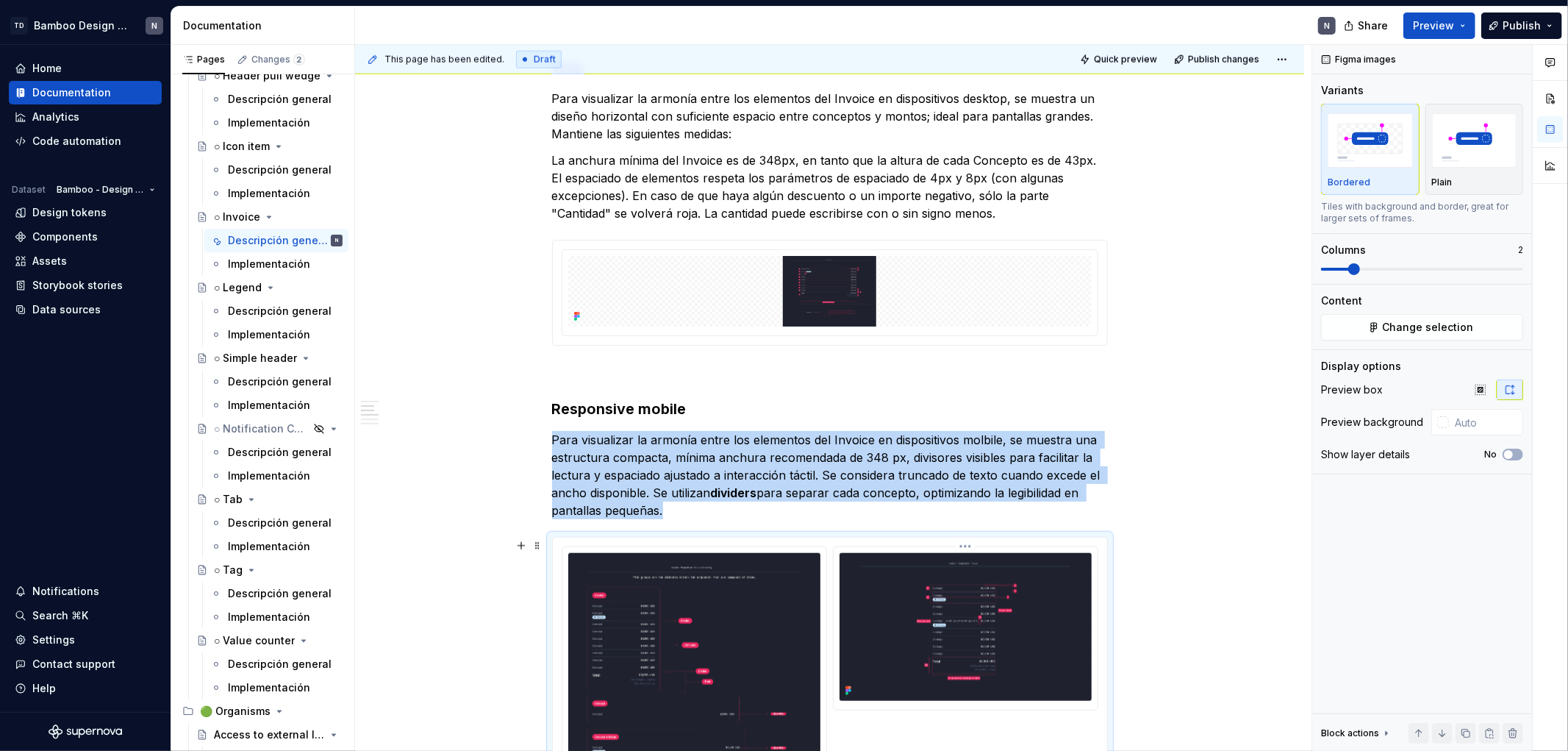
click at [951, 495] on img at bounding box center [965, 627] width 252 height 147
click at [663, 495] on img at bounding box center [694, 687] width 252 height 268
click at [962, 495] on img at bounding box center [965, 627] width 252 height 147
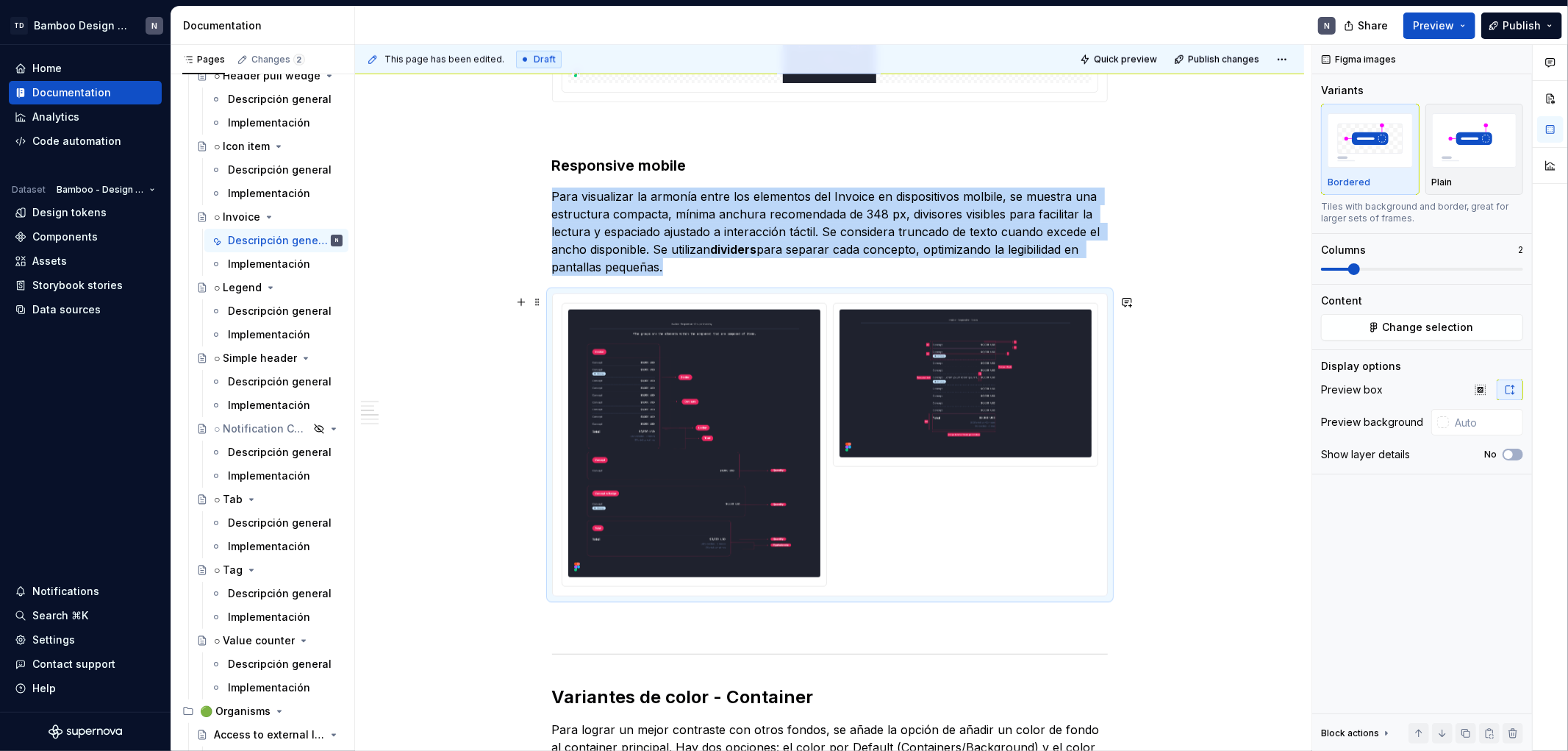
scroll to position [1454, 0]
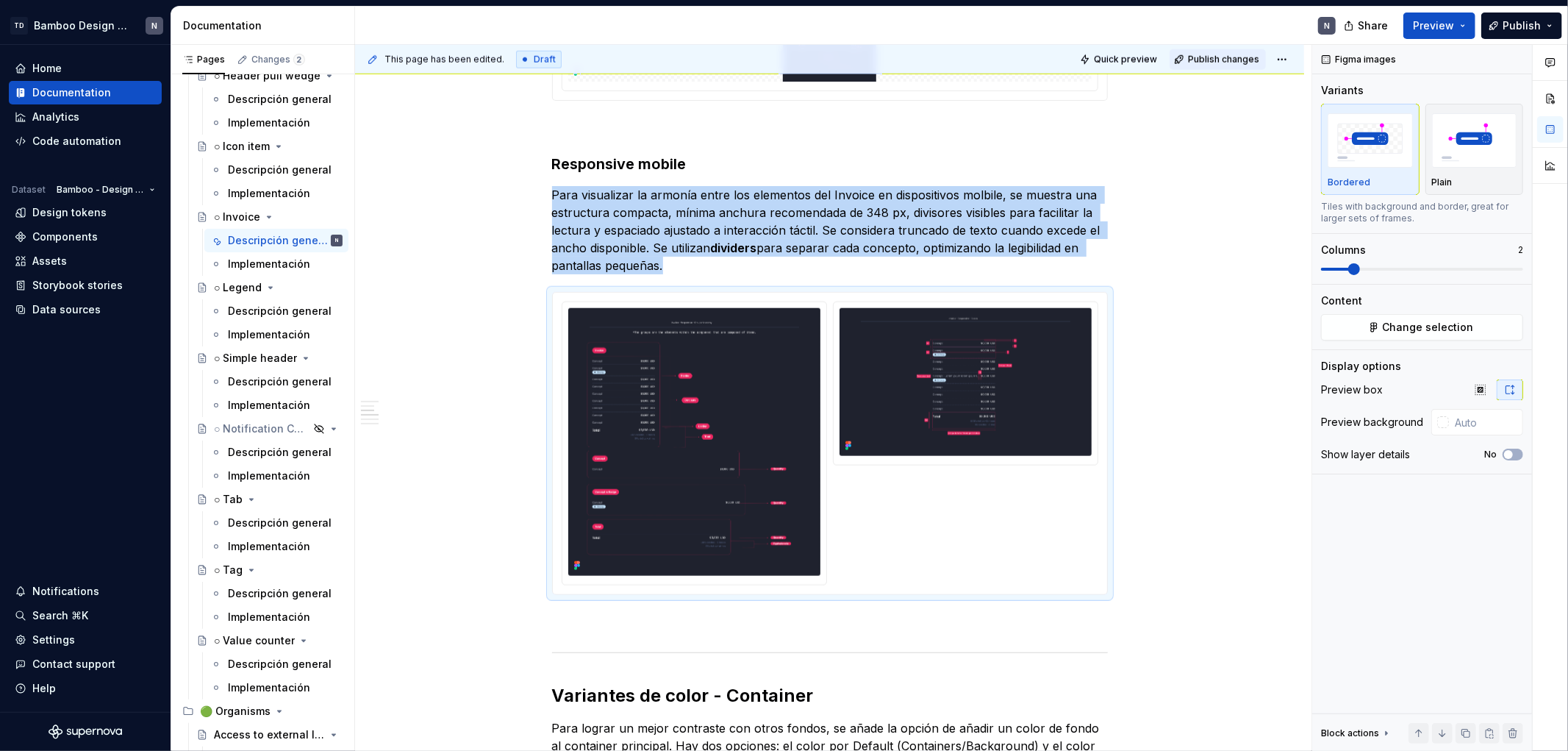
click at [1115, 61] on span "Publish changes" at bounding box center [1224, 59] width 71 height 12
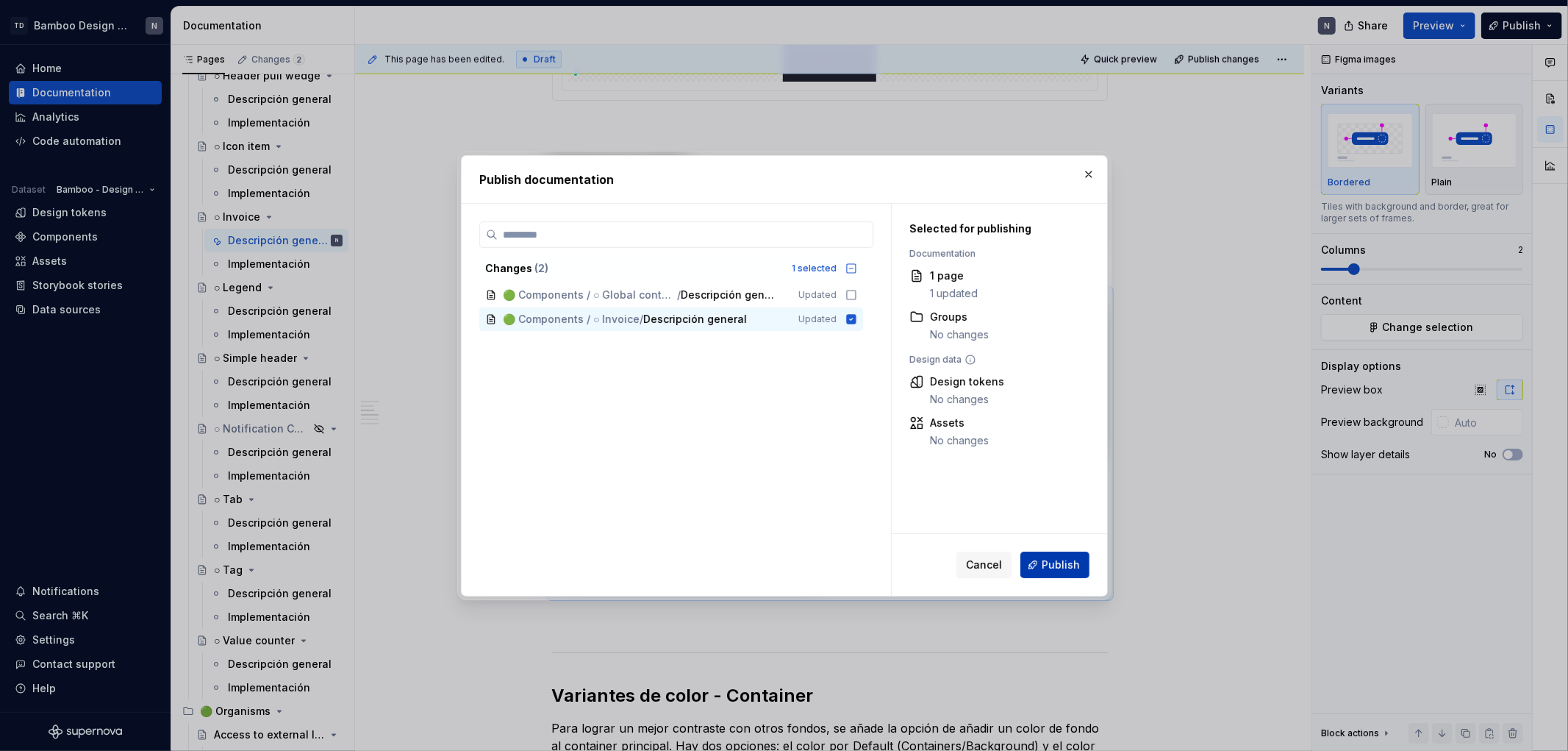
click at [1071, 495] on span "Publish" at bounding box center [1061, 564] width 38 height 15
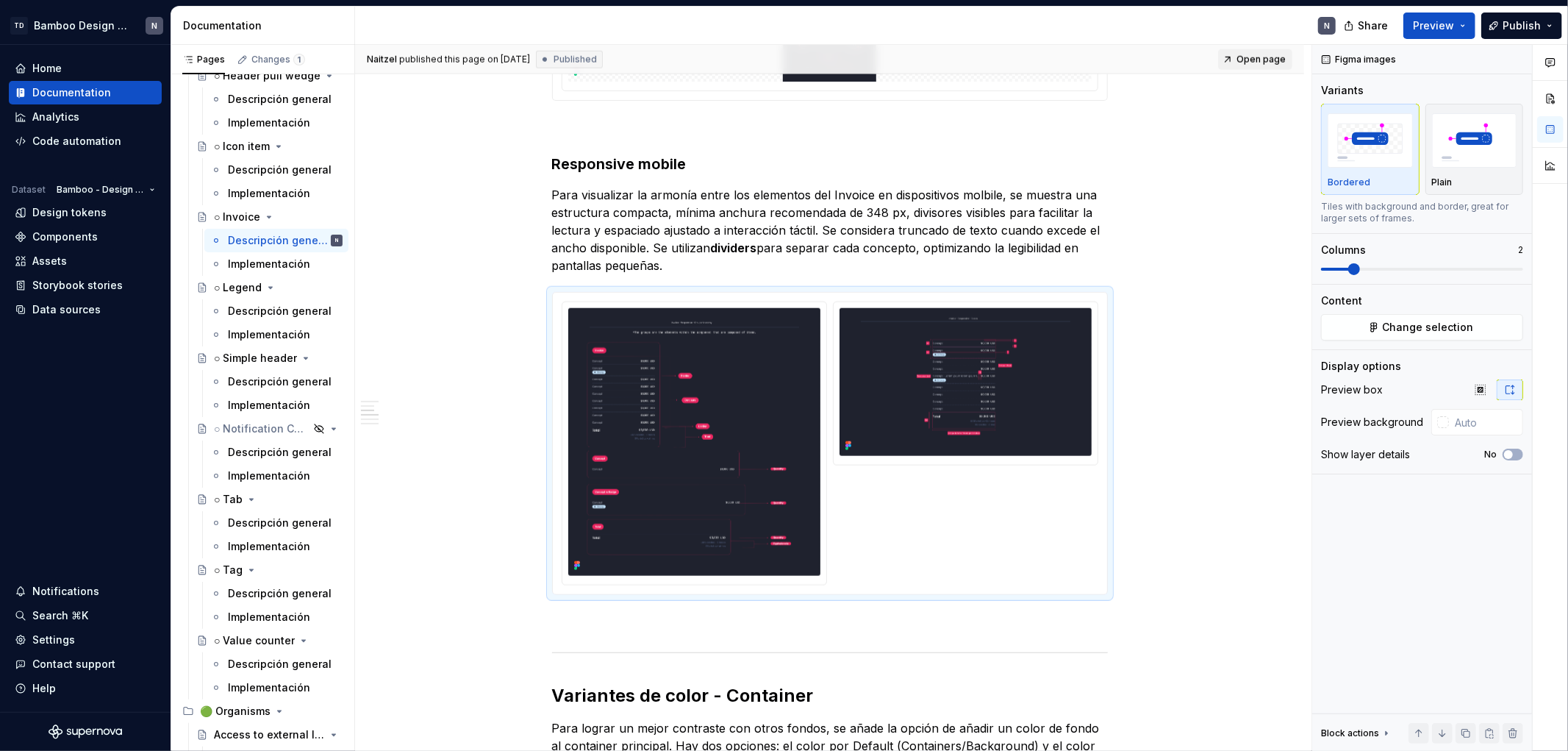
click at [1115, 64] on span "Open page" at bounding box center [1261, 59] width 49 height 12
type textarea "*"
